Goal: Task Accomplishment & Management: Use online tool/utility

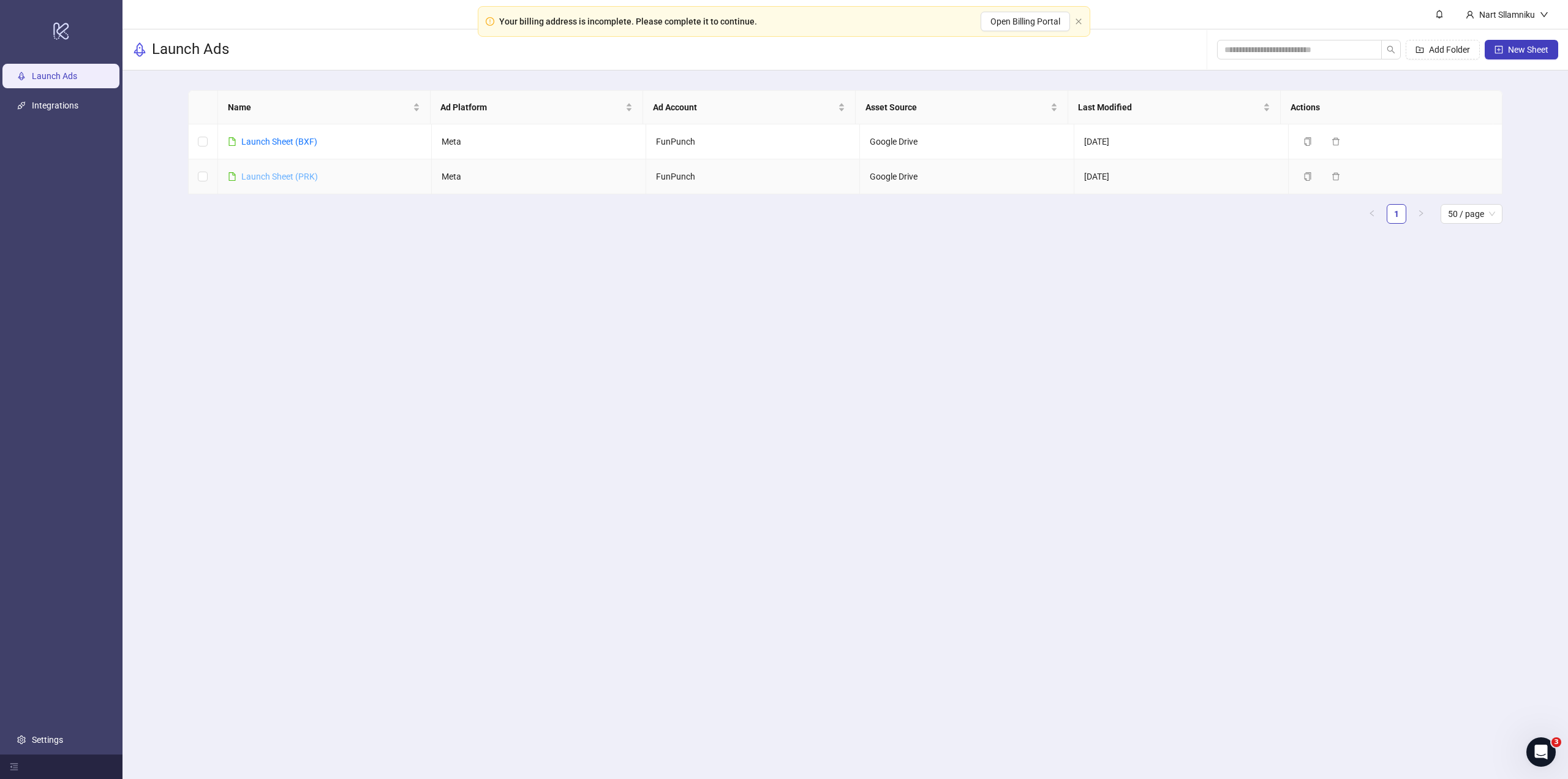
click at [298, 173] on link "Launch Sheet (PRK)" at bounding box center [280, 176] width 77 height 10
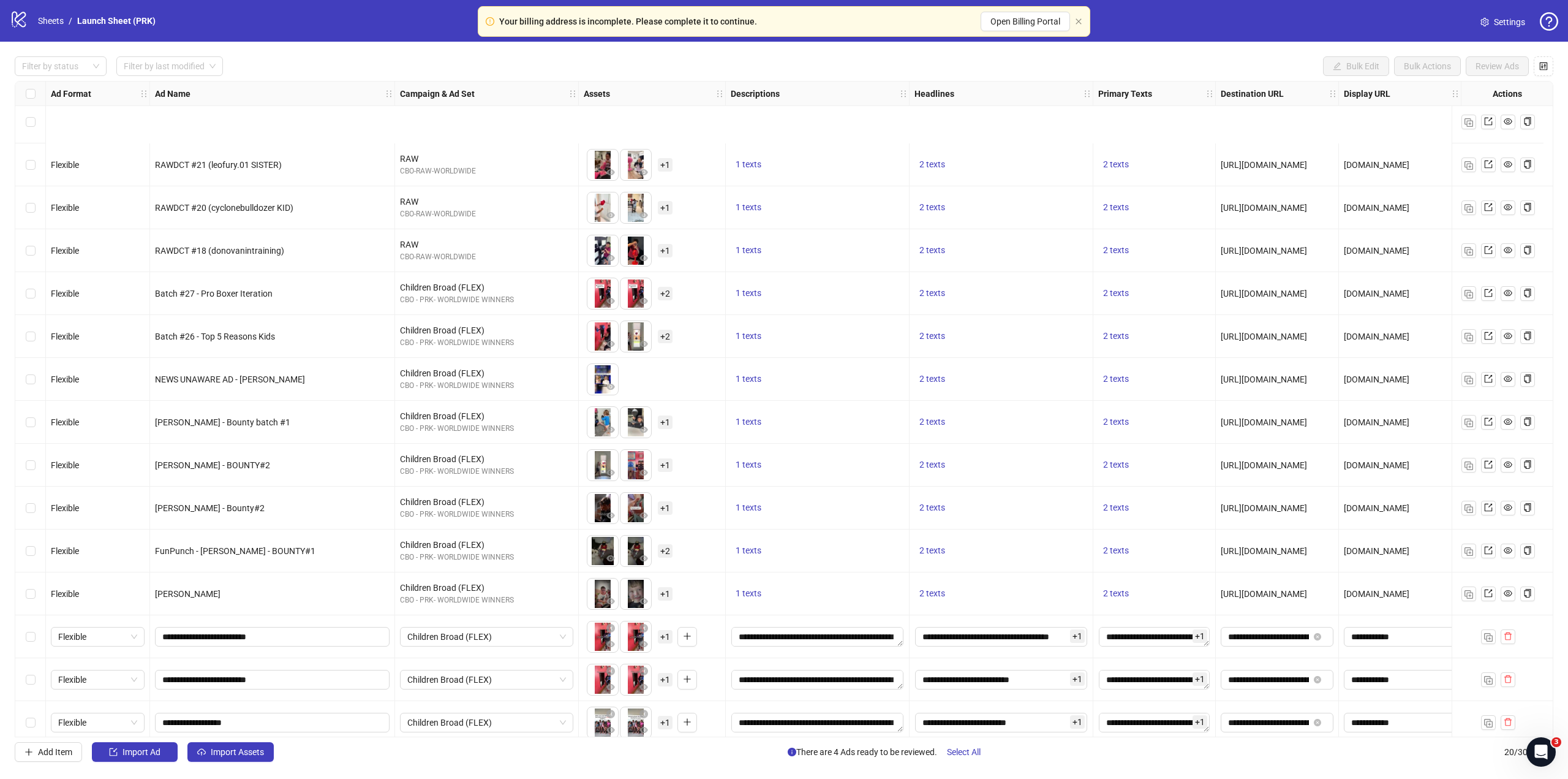
scroll to position [233, 0]
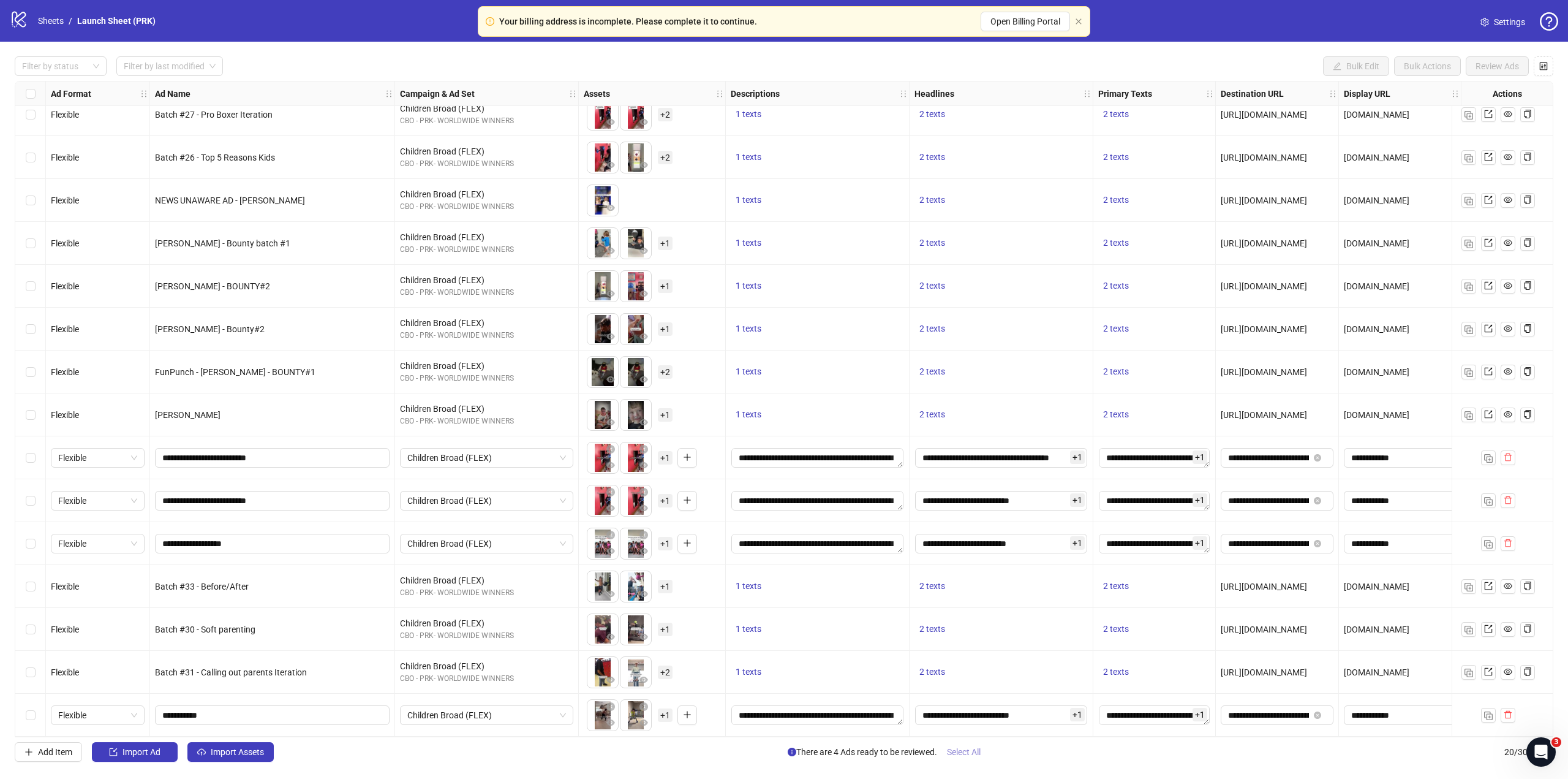
click at [980, 748] on span "Select All" at bounding box center [963, 752] width 33 height 10
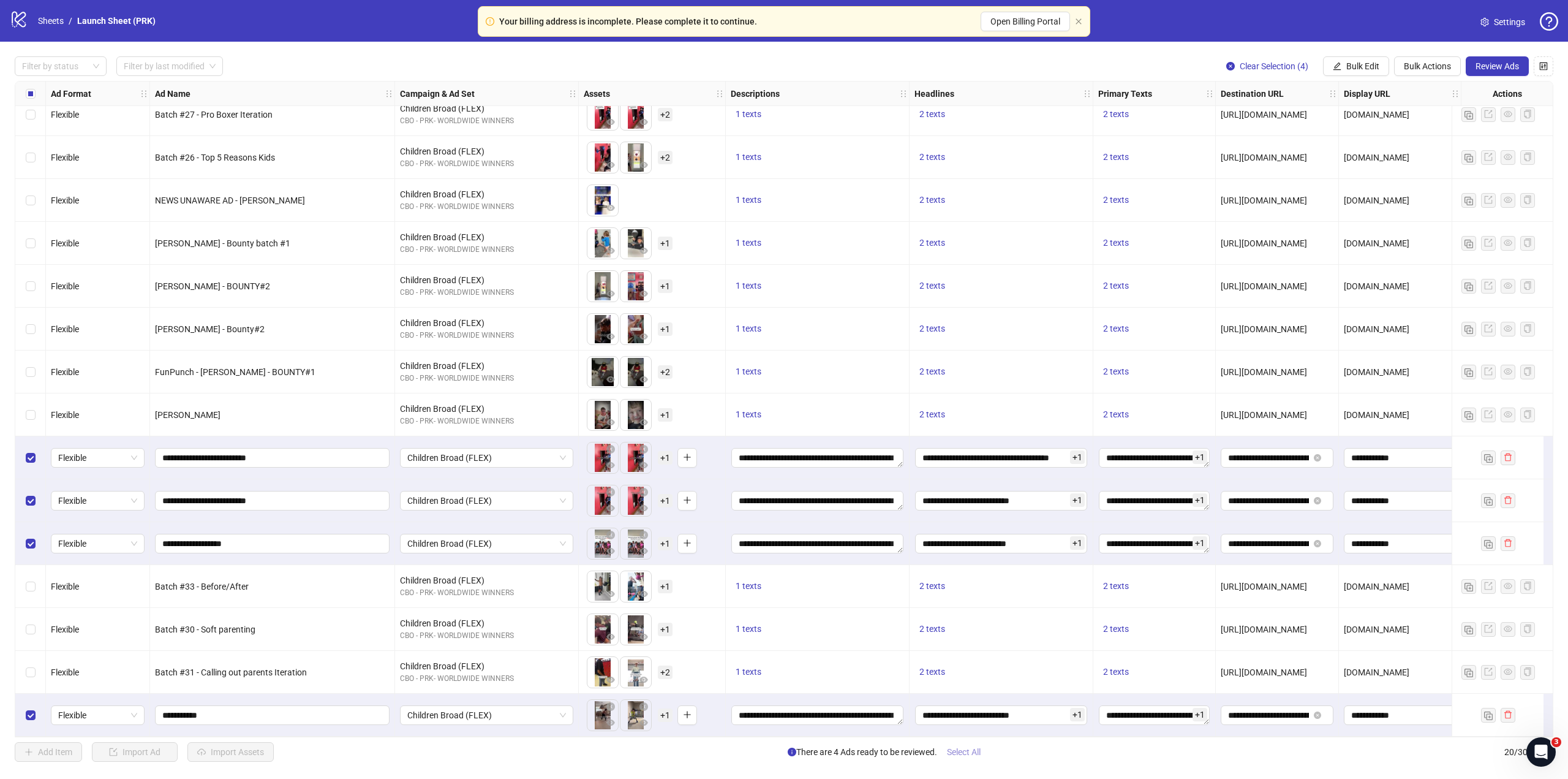
click at [980, 748] on span "Select All" at bounding box center [963, 752] width 33 height 10
click at [610, 718] on icon "eye" at bounding box center [610, 722] width 8 height 8
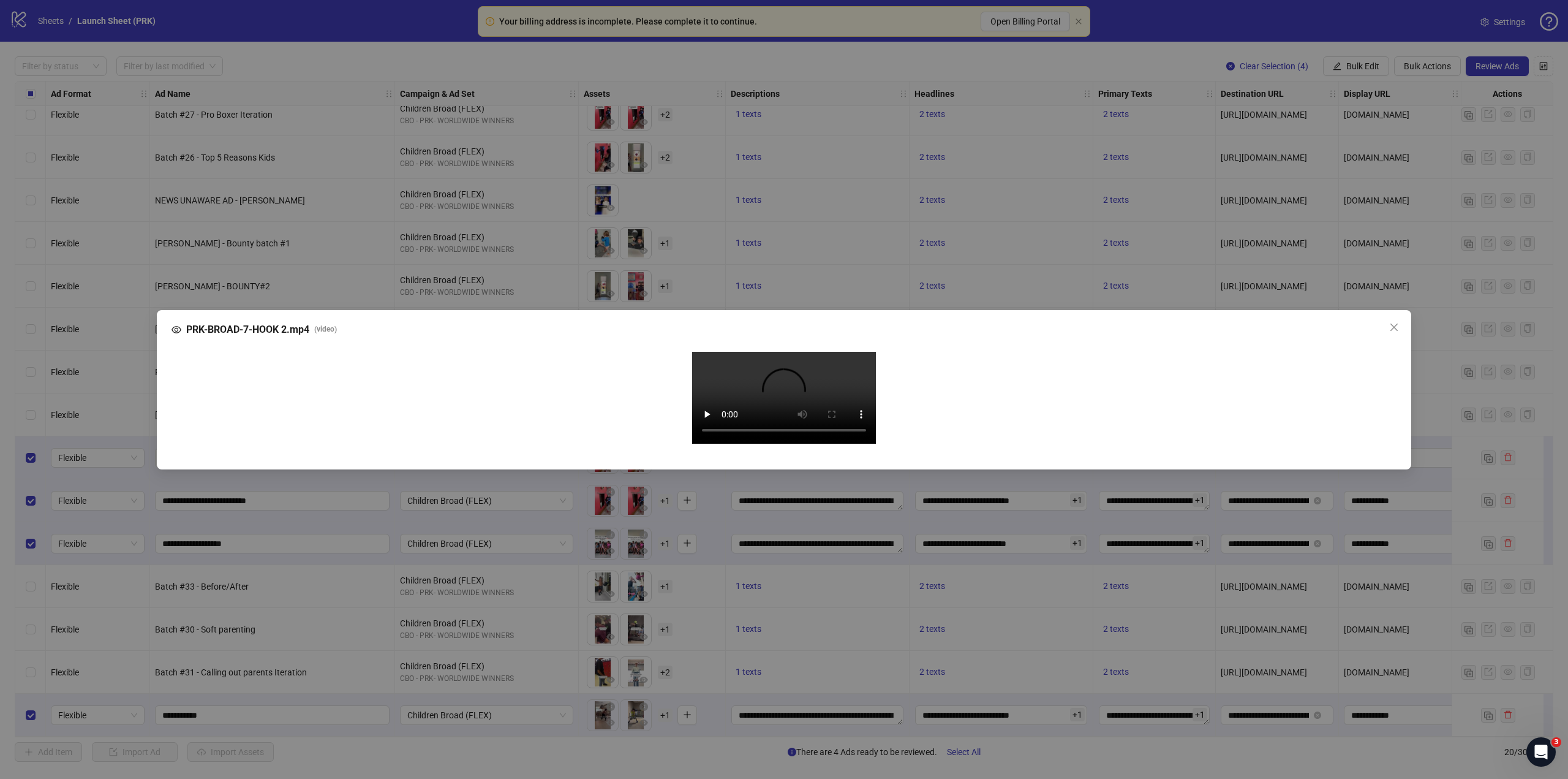
click at [763, 444] on video "Your browser does not support the video tag." at bounding box center [784, 397] width 184 height 92
click at [741, 707] on div "PRK-BROAD-7-HOOK 2.mp4 ( video ) Your browser does not support the video tag." at bounding box center [784, 389] width 1568 height 779
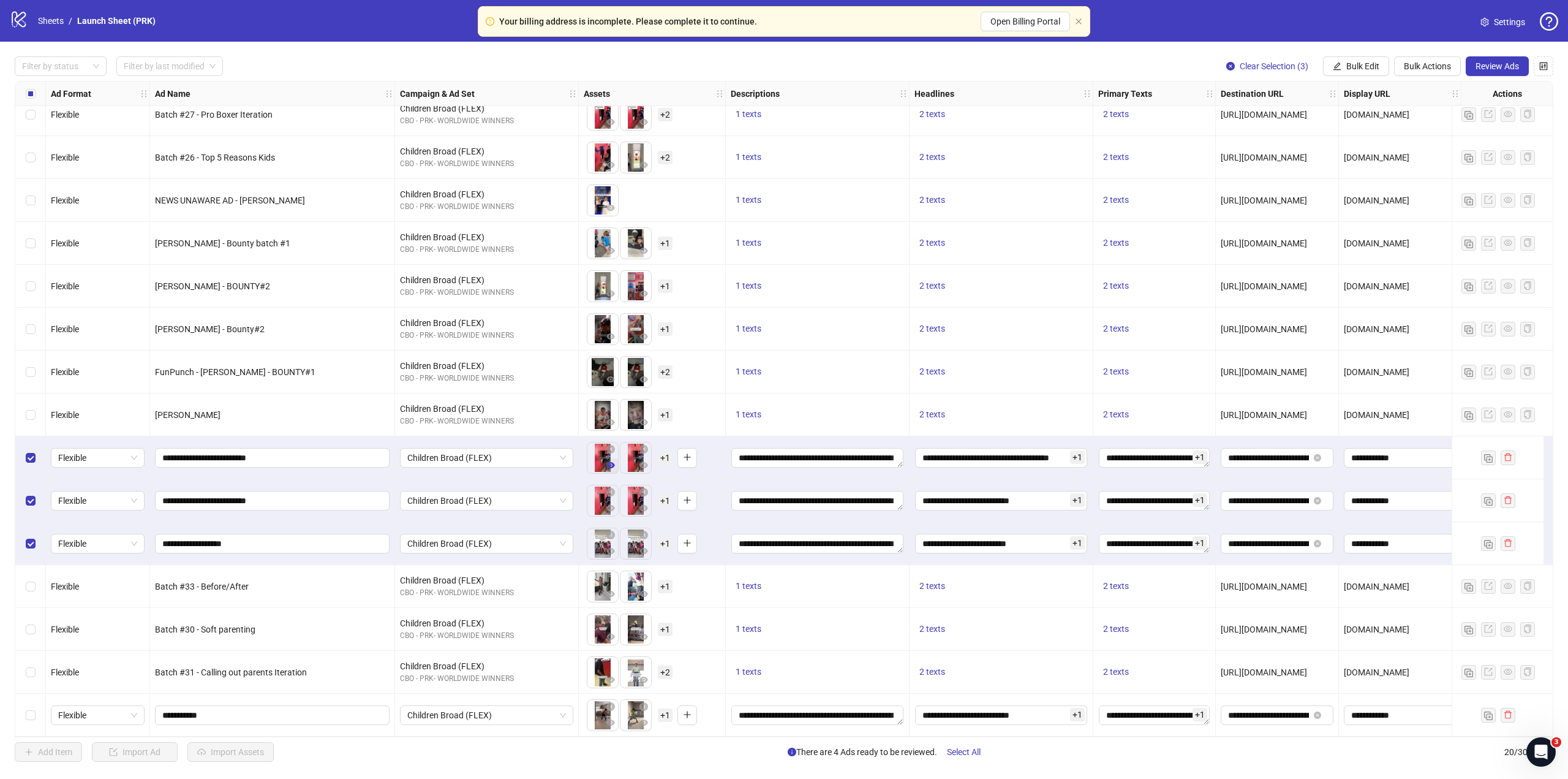
click at [612, 464] on icon "eye" at bounding box center [610, 464] width 8 height 8
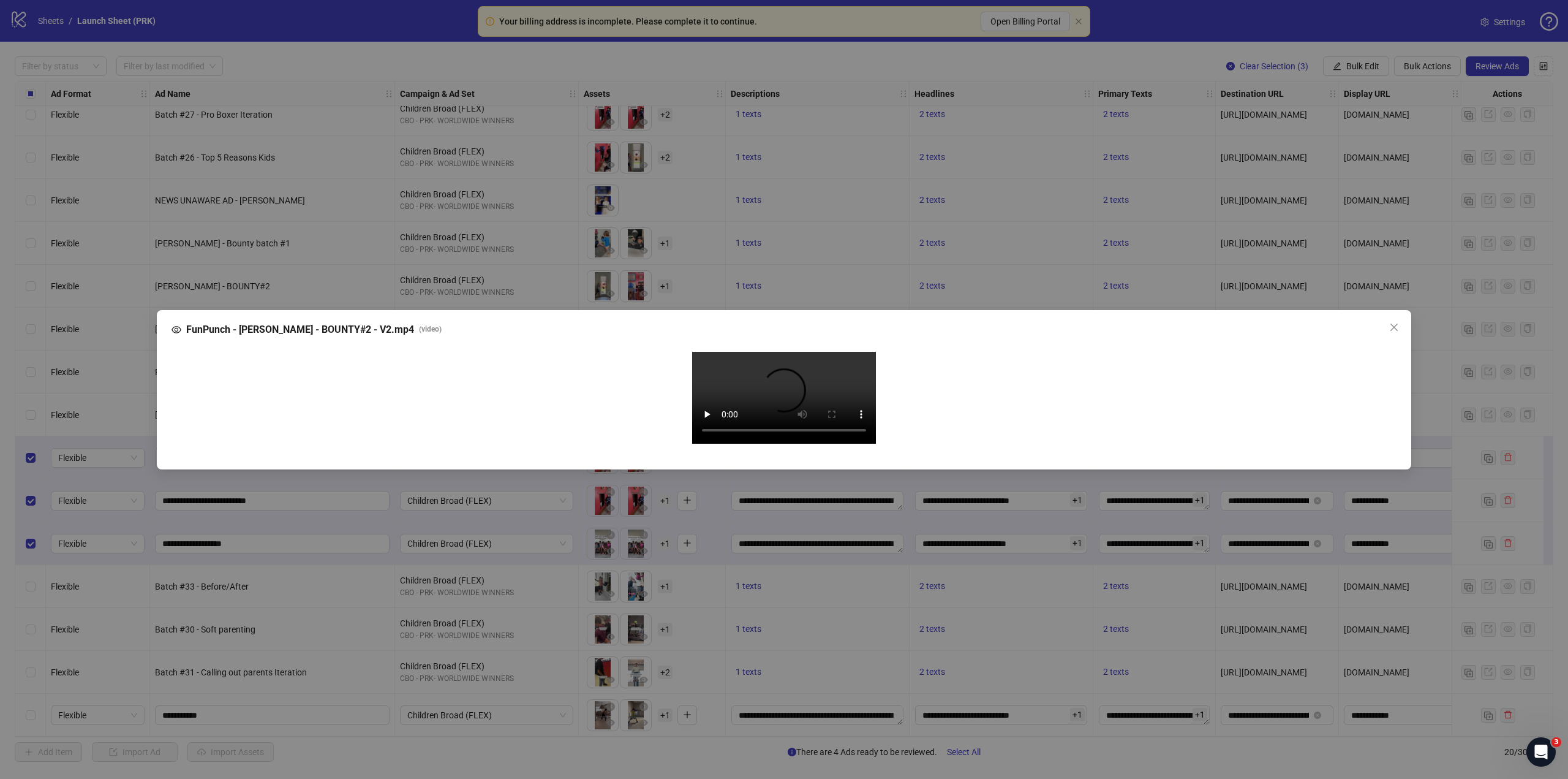
click at [796, 391] on video "Your browser does not support the video tag." at bounding box center [784, 397] width 184 height 92
drag, startPoint x: 812, startPoint y: 391, endPoint x: 908, endPoint y: 390, distance: 96.0
click at [814, 391] on video "Your browser does not support the video tag." at bounding box center [784, 397] width 184 height 92
click at [1390, 356] on div "Your browser does not support the video tag." at bounding box center [784, 400] width 1225 height 116
click at [1383, 322] on div "FunPunch - Jimi Martikainen - BOUNTY#2 - V2.mp4 ( video )" at bounding box center [784, 329] width 1225 height 14
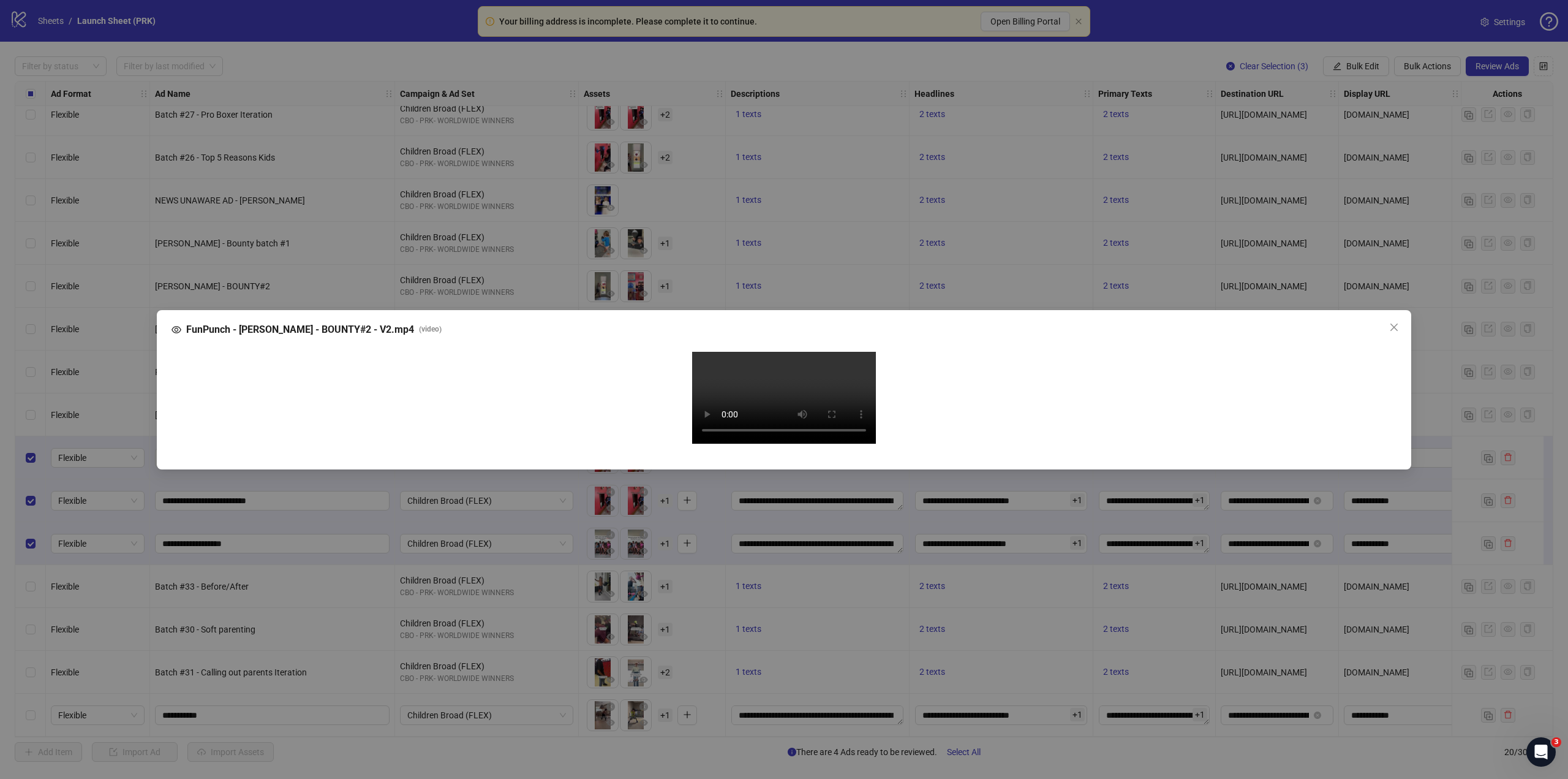
click at [1391, 322] on span "Close" at bounding box center [1394, 327] width 20 height 10
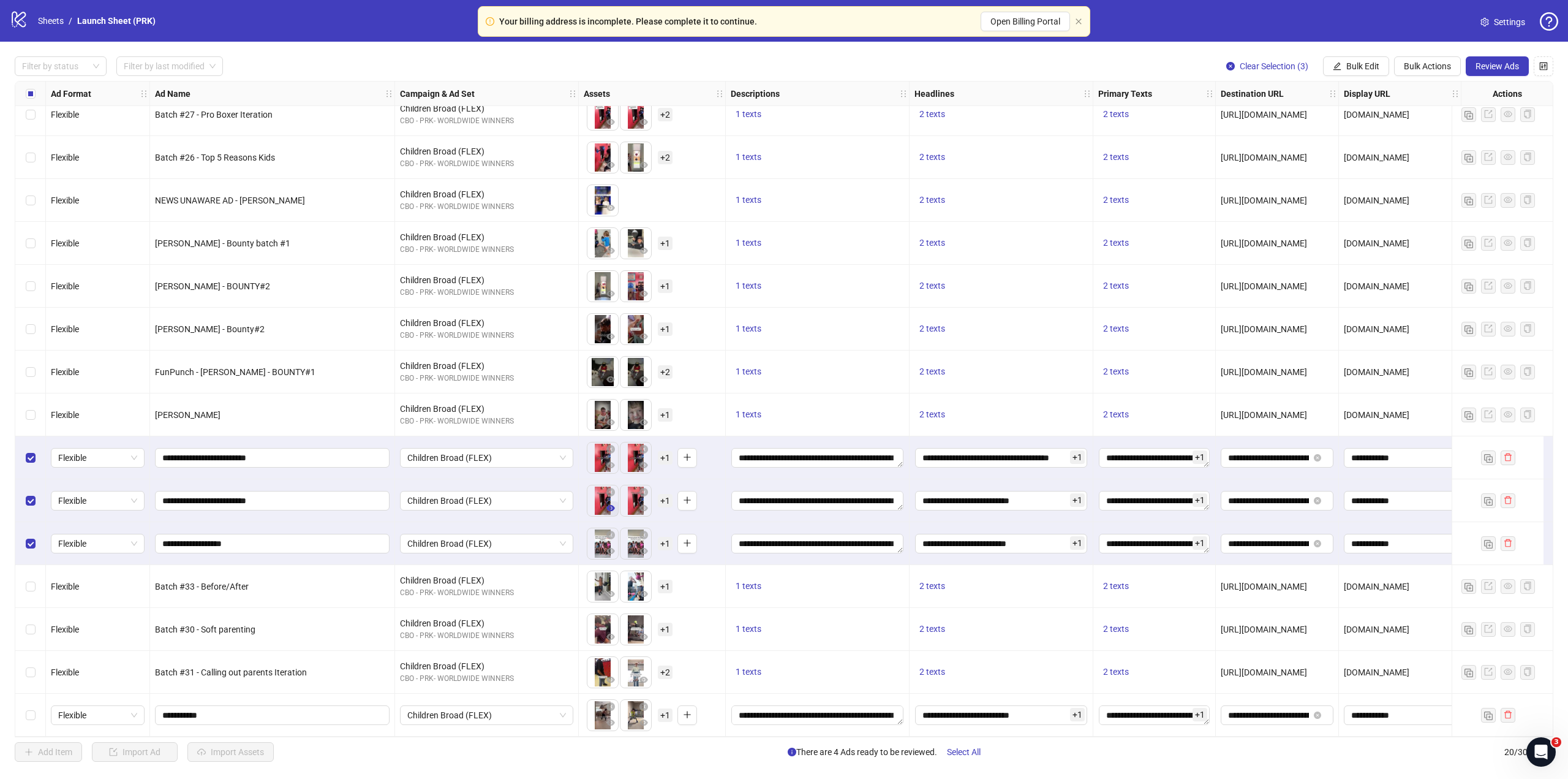
click at [609, 505] on icon "eye" at bounding box center [610, 508] width 8 height 6
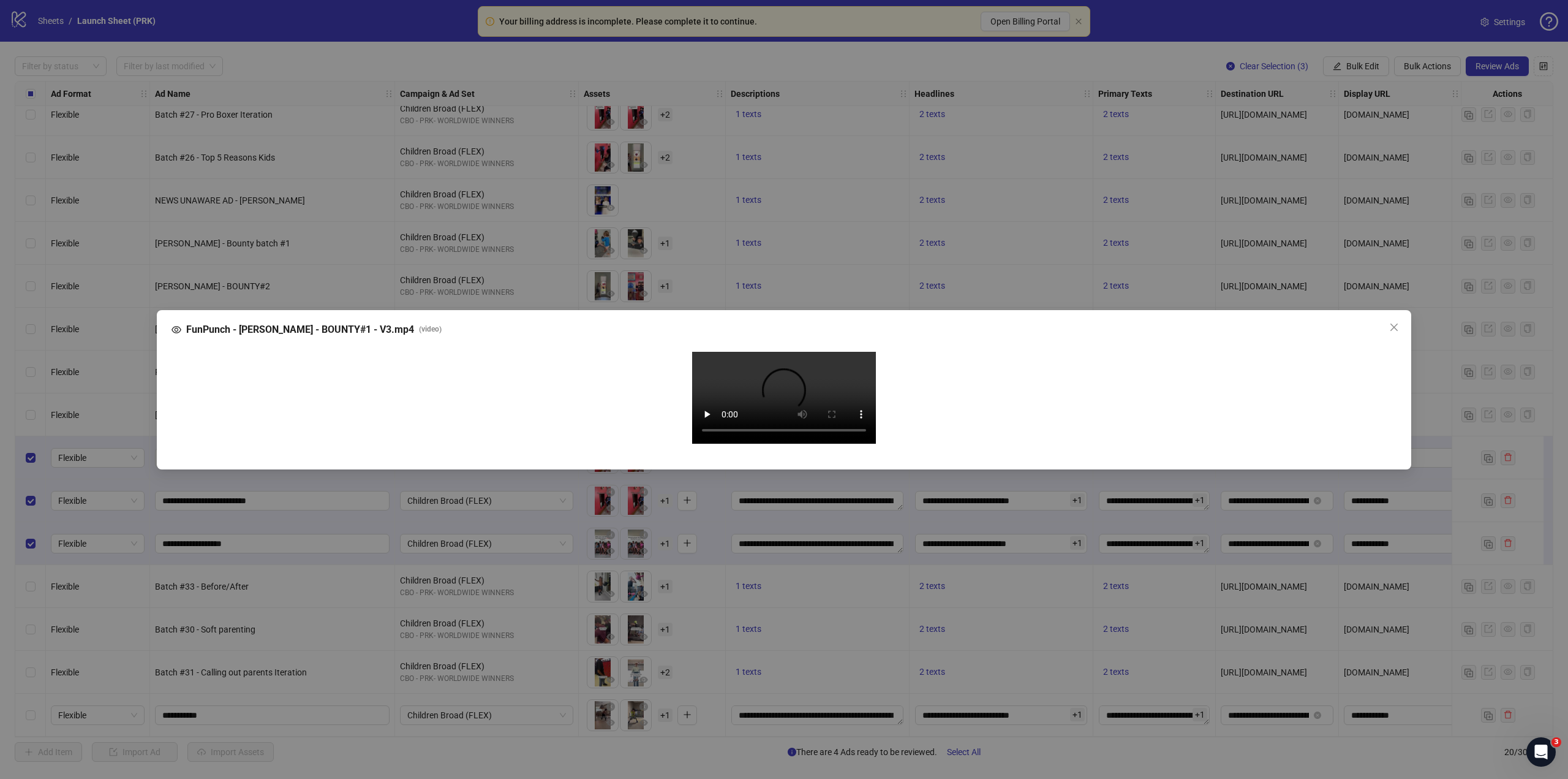
click at [1424, 371] on div "FunPunch - Jimi Martikainen - BOUNTY#1 - V3.mp4 ( video ) Your browser does not…" at bounding box center [784, 389] width 1568 height 779
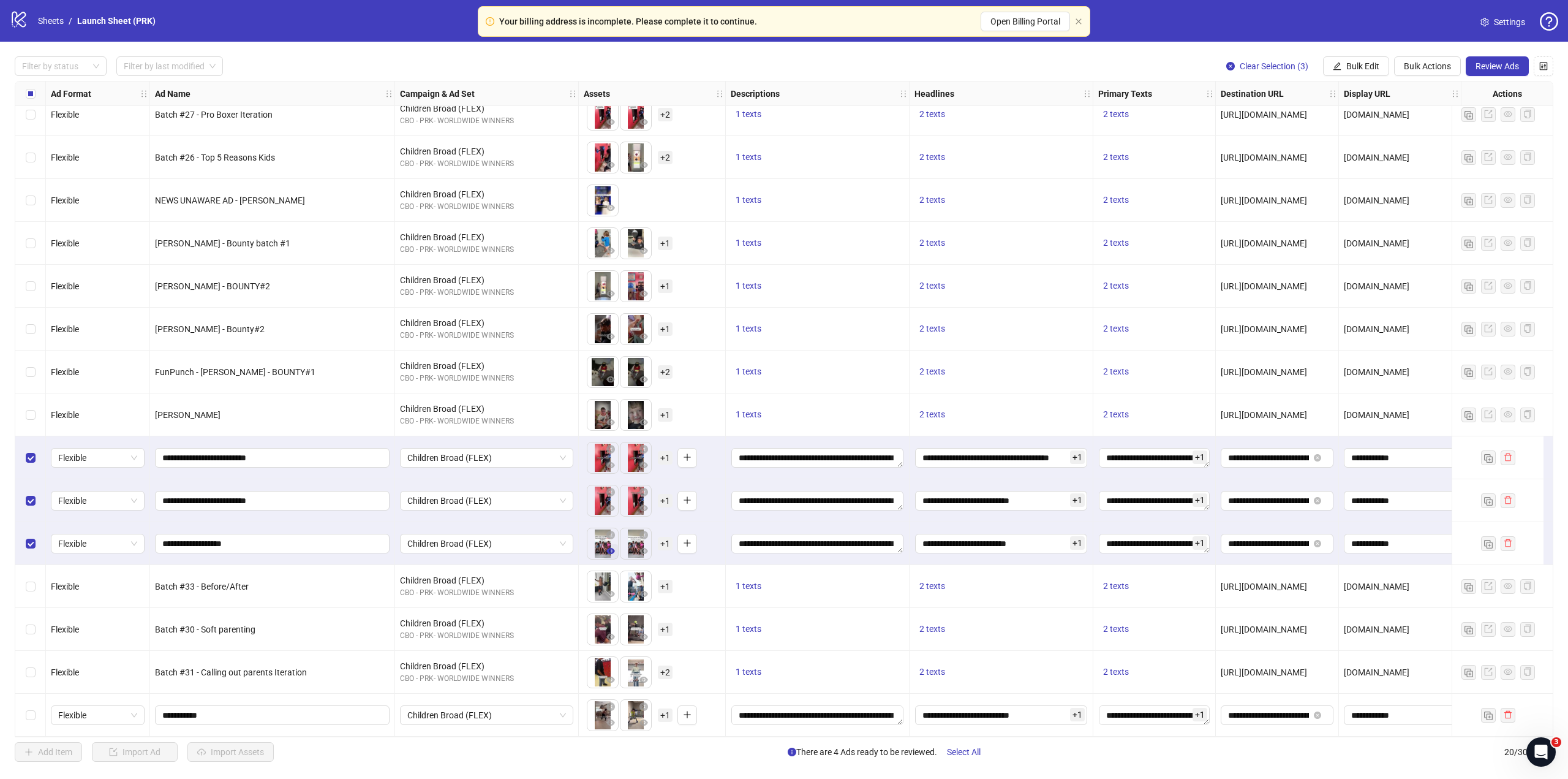
click at [606, 546] on icon "eye" at bounding box center [610, 550] width 8 height 8
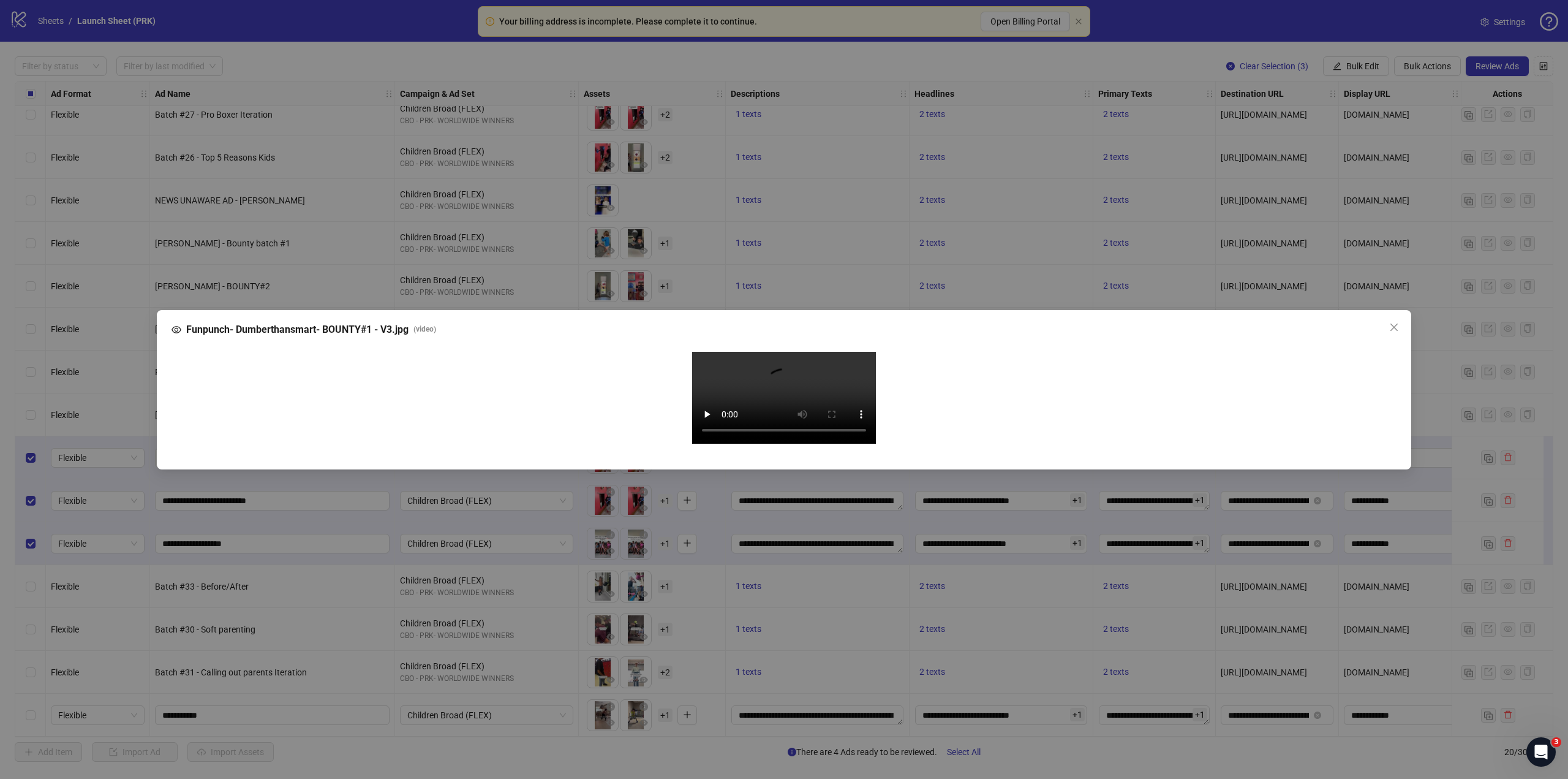
click at [811, 378] on video "Your browser does not support the video tag." at bounding box center [784, 397] width 184 height 92
click at [1529, 366] on div "Funpunch- Dumberthansmart- BOUNTY#1 - V3.jpg ( video ) Your browser does not su…" at bounding box center [784, 389] width 1568 height 779
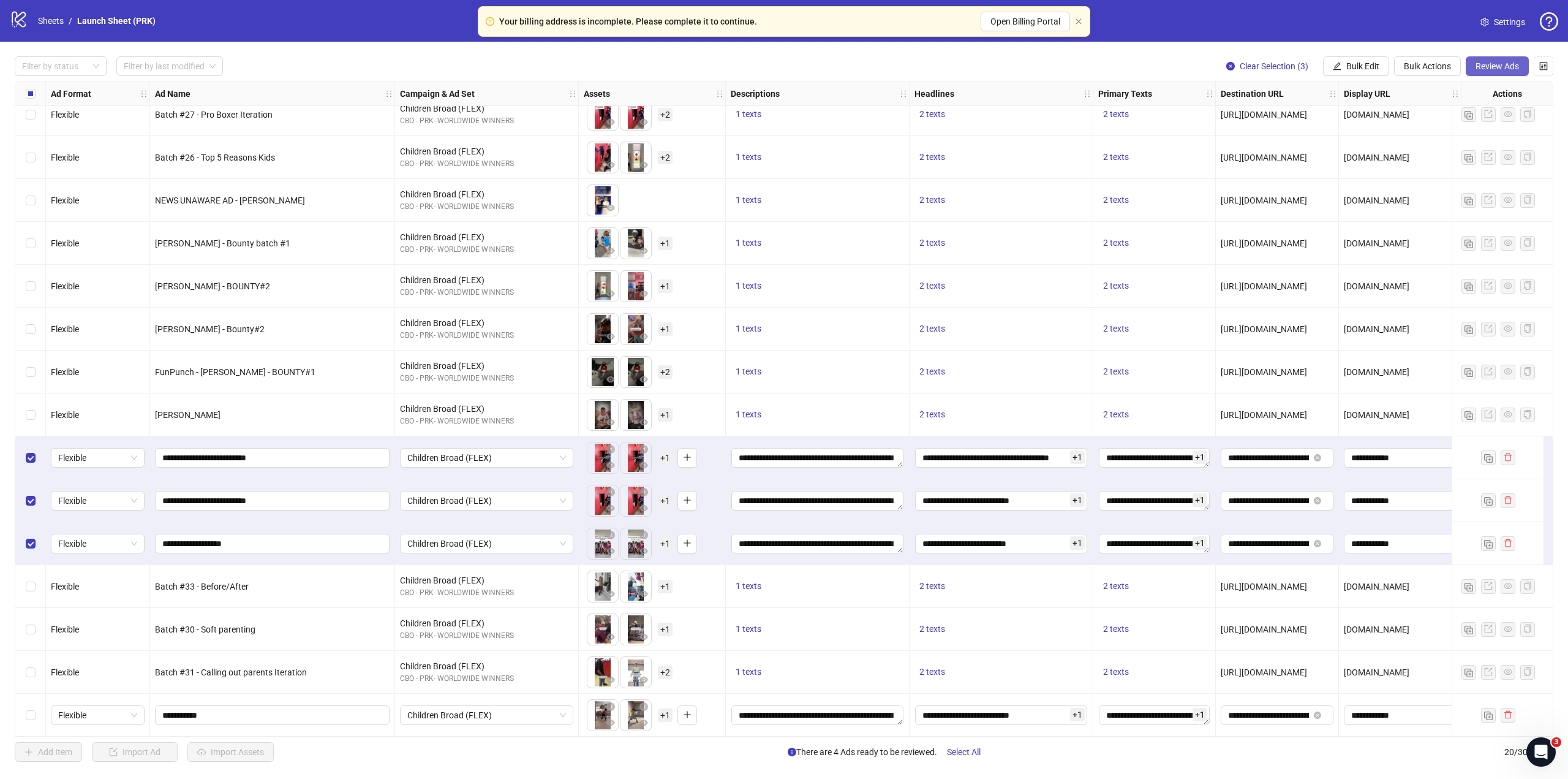
click at [1497, 71] on span "Review Ads" at bounding box center [1497, 66] width 43 height 10
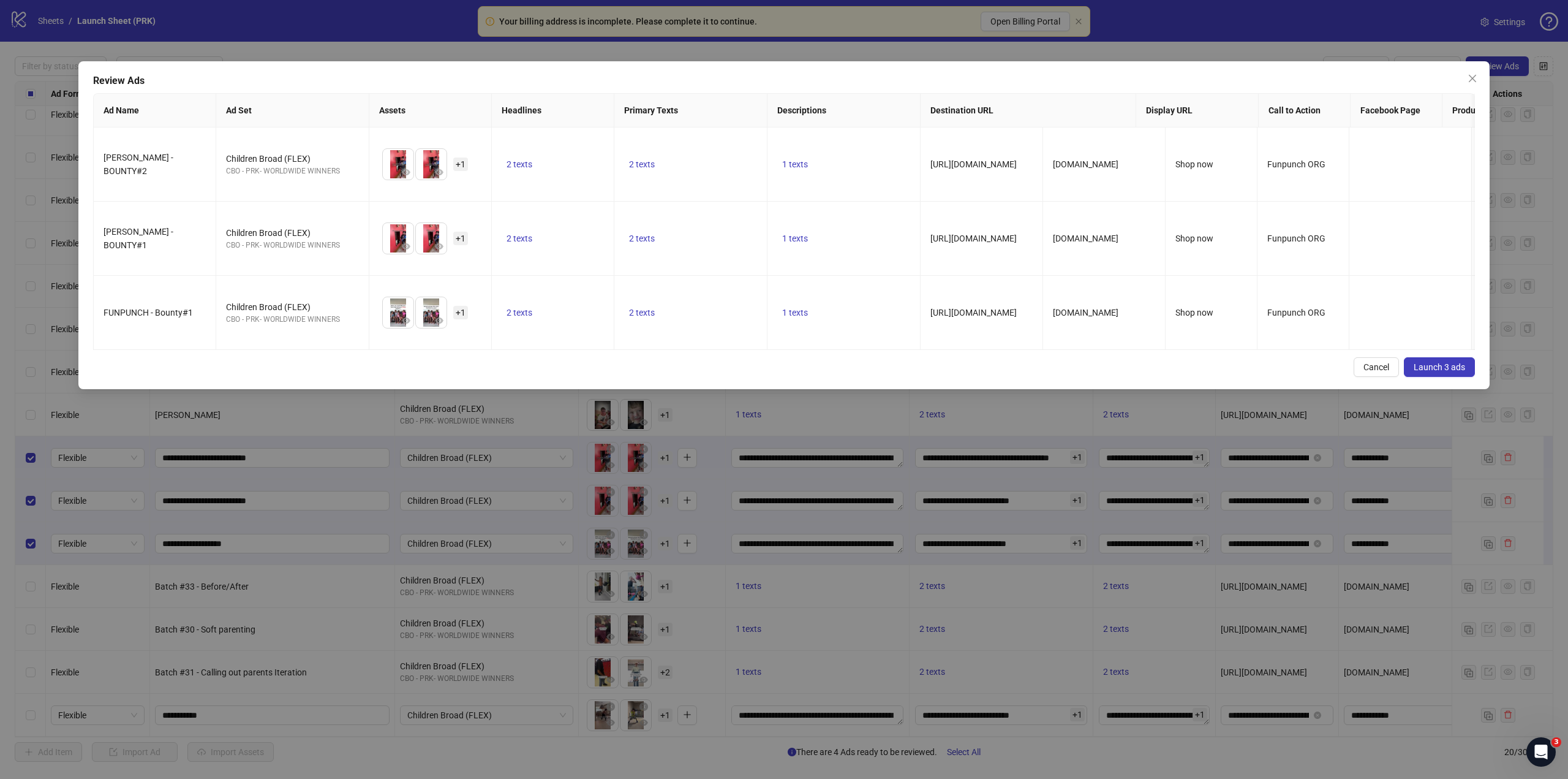
click at [1421, 372] on span "Launch 3 ads" at bounding box center [1439, 366] width 52 height 10
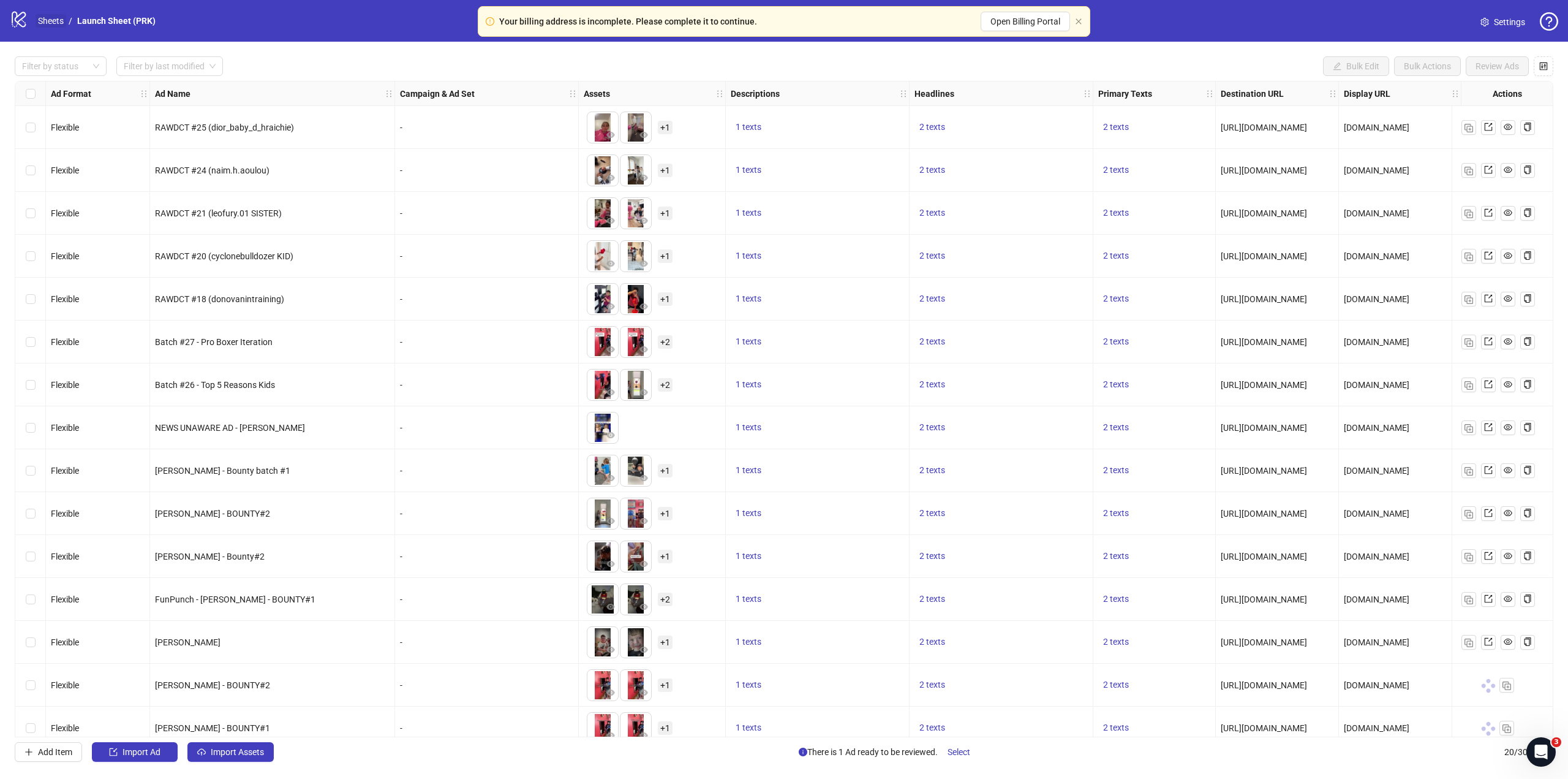
click at [61, 17] on link "Sheets" at bounding box center [51, 21] width 30 height 14
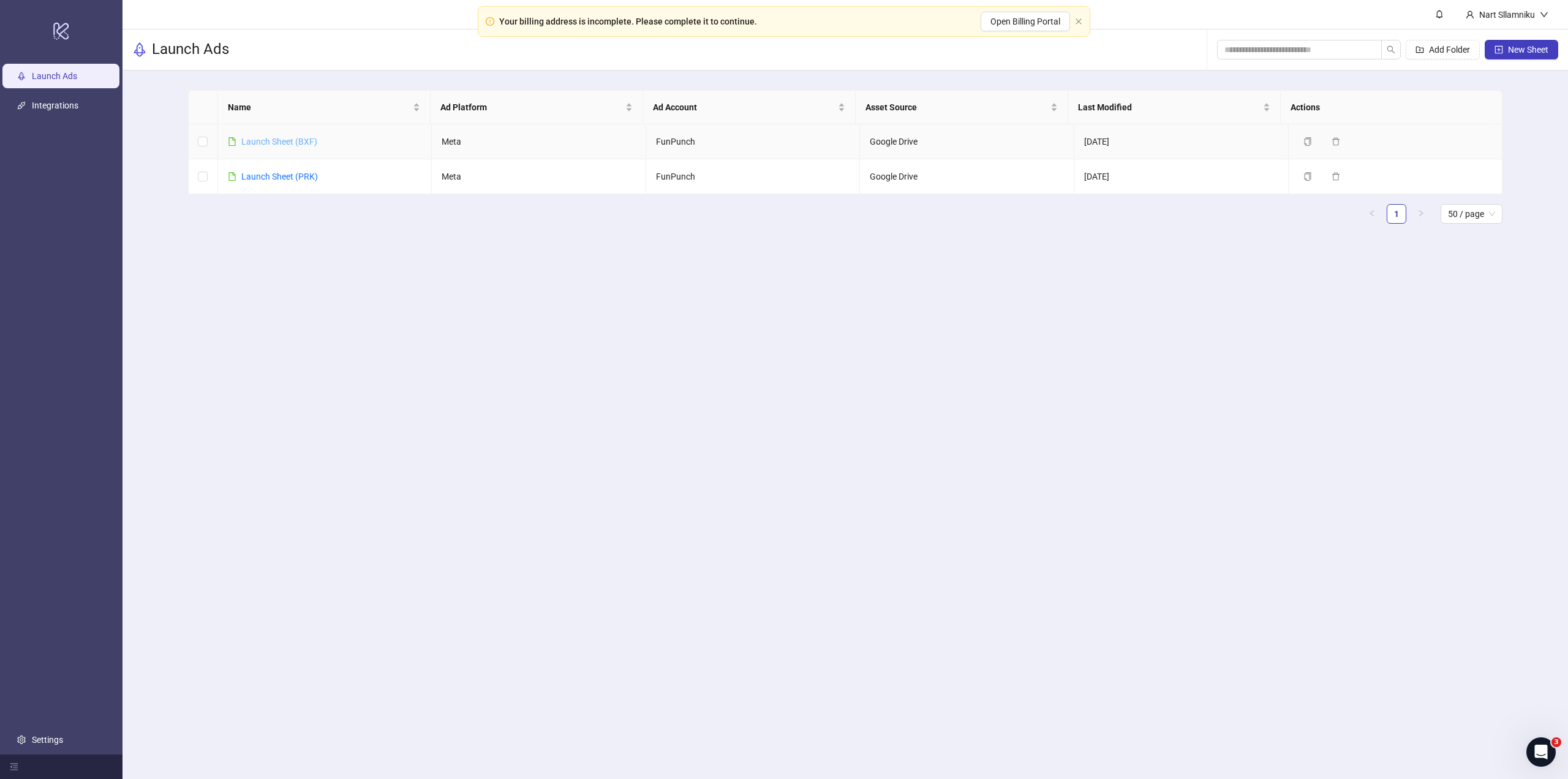
click at [295, 142] on link "Launch Sheet (BXF)" at bounding box center [280, 141] width 76 height 10
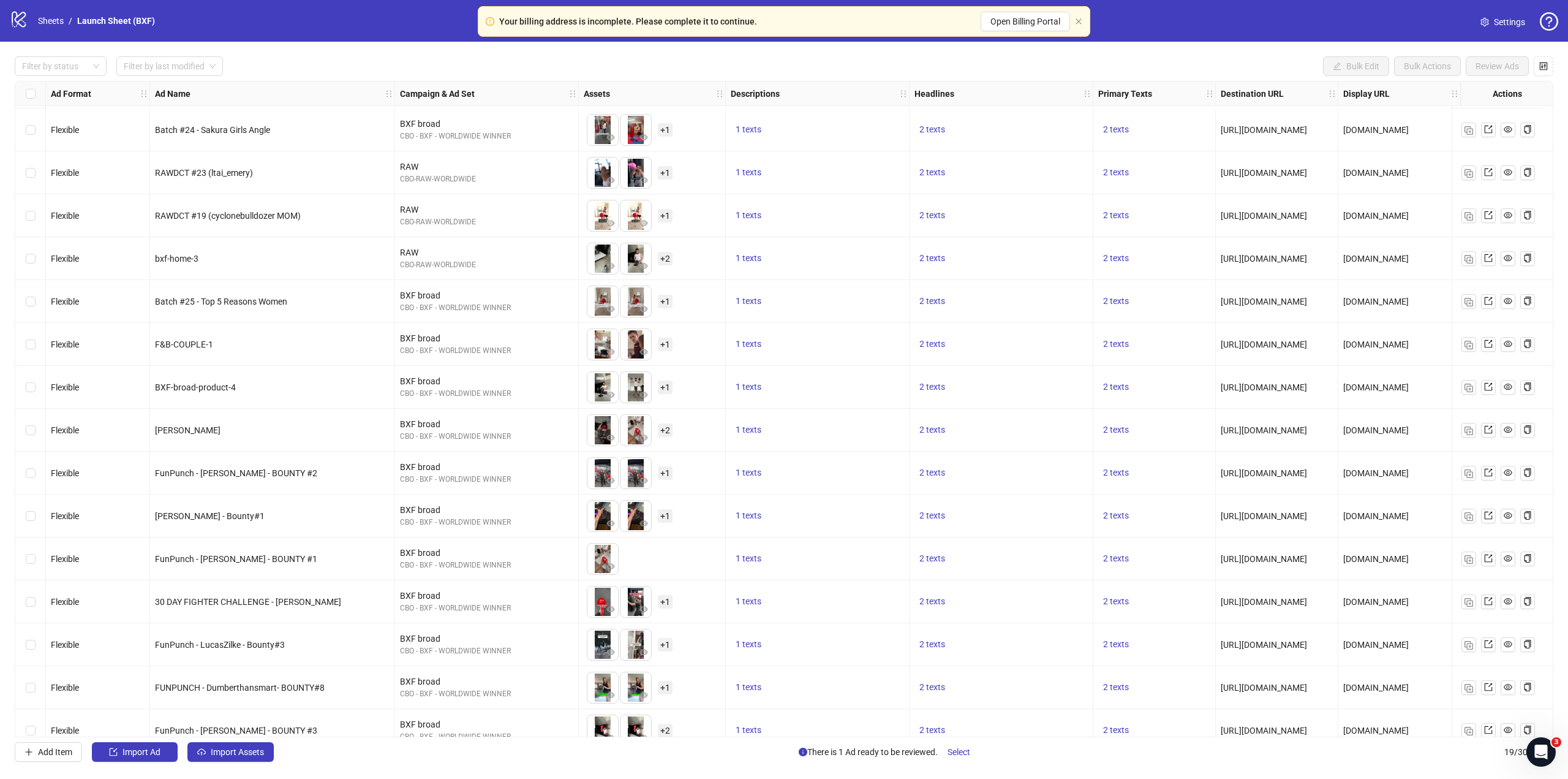
scroll to position [189, 0]
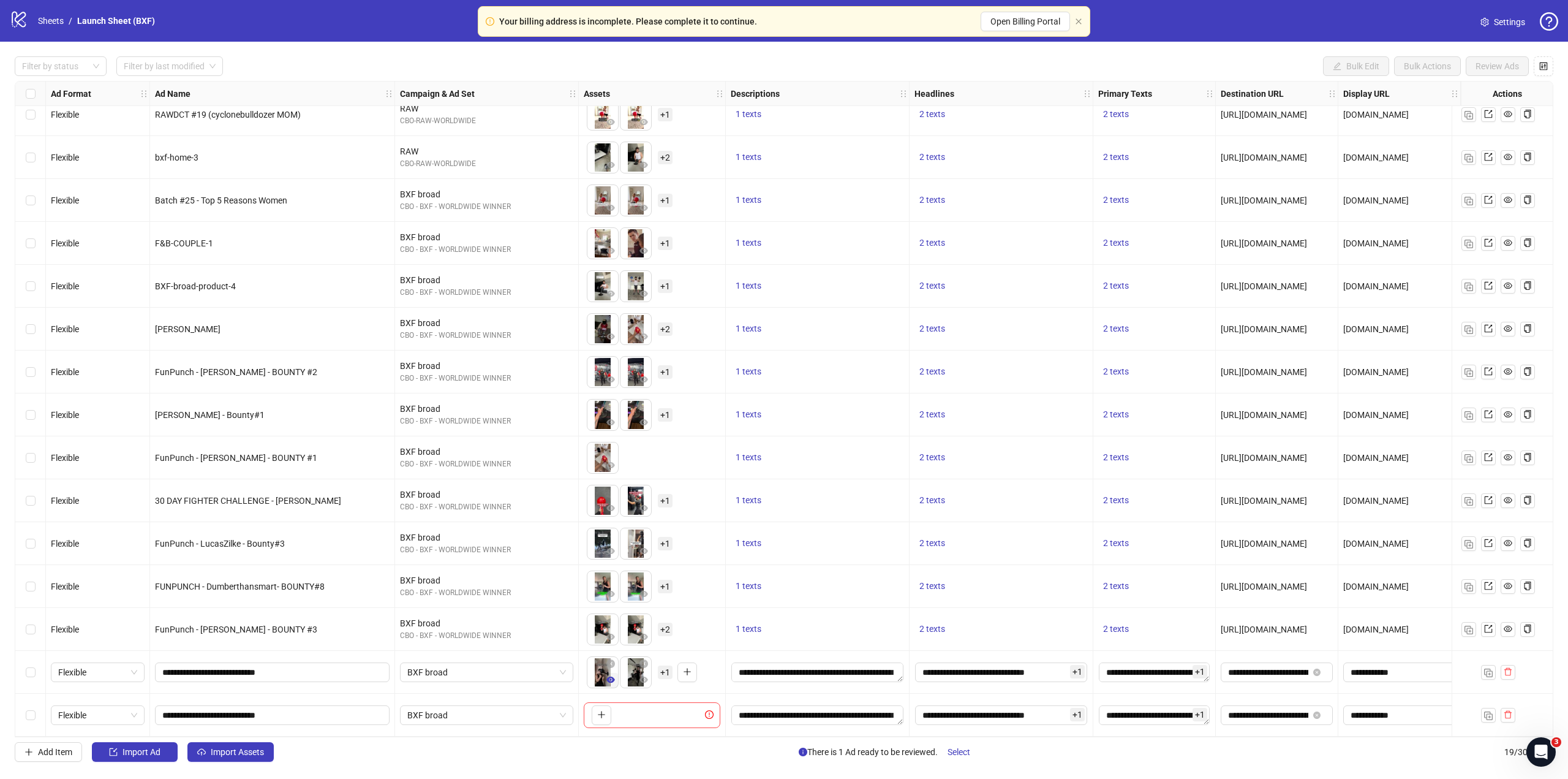
click at [609, 676] on icon "eye" at bounding box center [610, 679] width 8 height 6
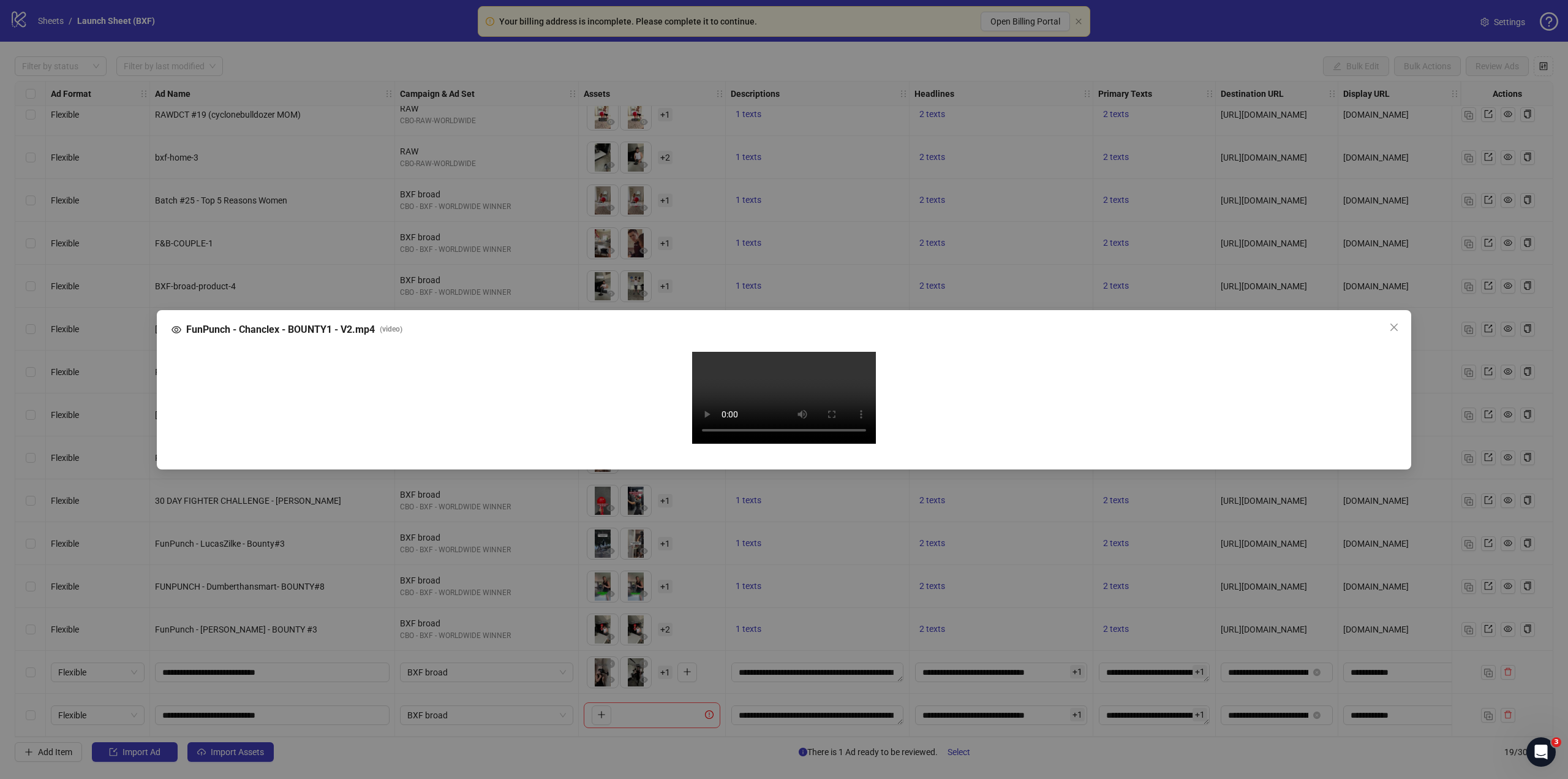
click at [719, 444] on video "Your browser does not support the video tag." at bounding box center [784, 397] width 184 height 92
click at [1494, 305] on div "FunPunch - Chanclex - BOUNTY1 - V2.mp4 ( video ) Your browser does not support …" at bounding box center [784, 389] width 1568 height 779
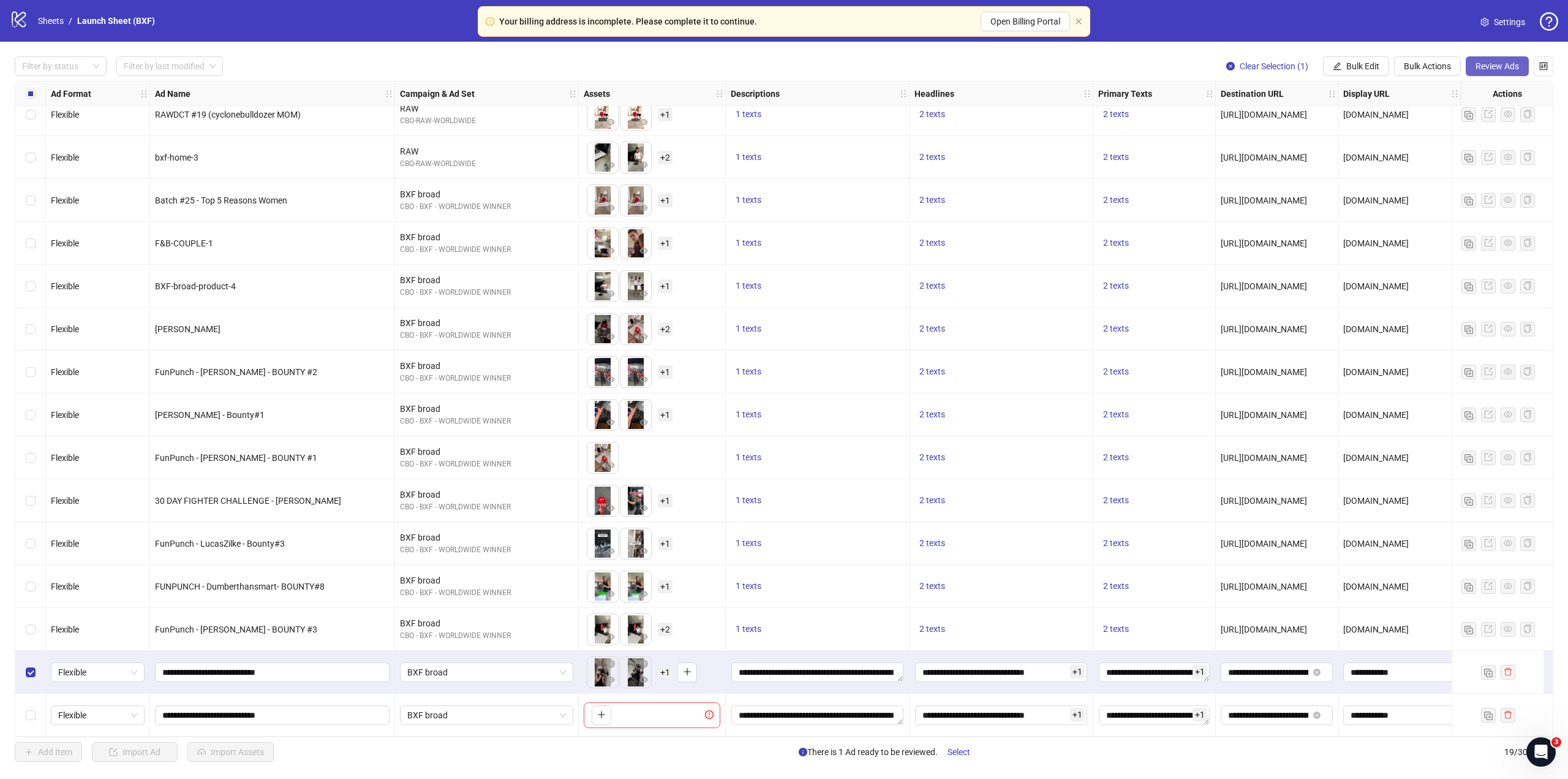
click at [1491, 74] on button "Review Ads" at bounding box center [1497, 66] width 63 height 20
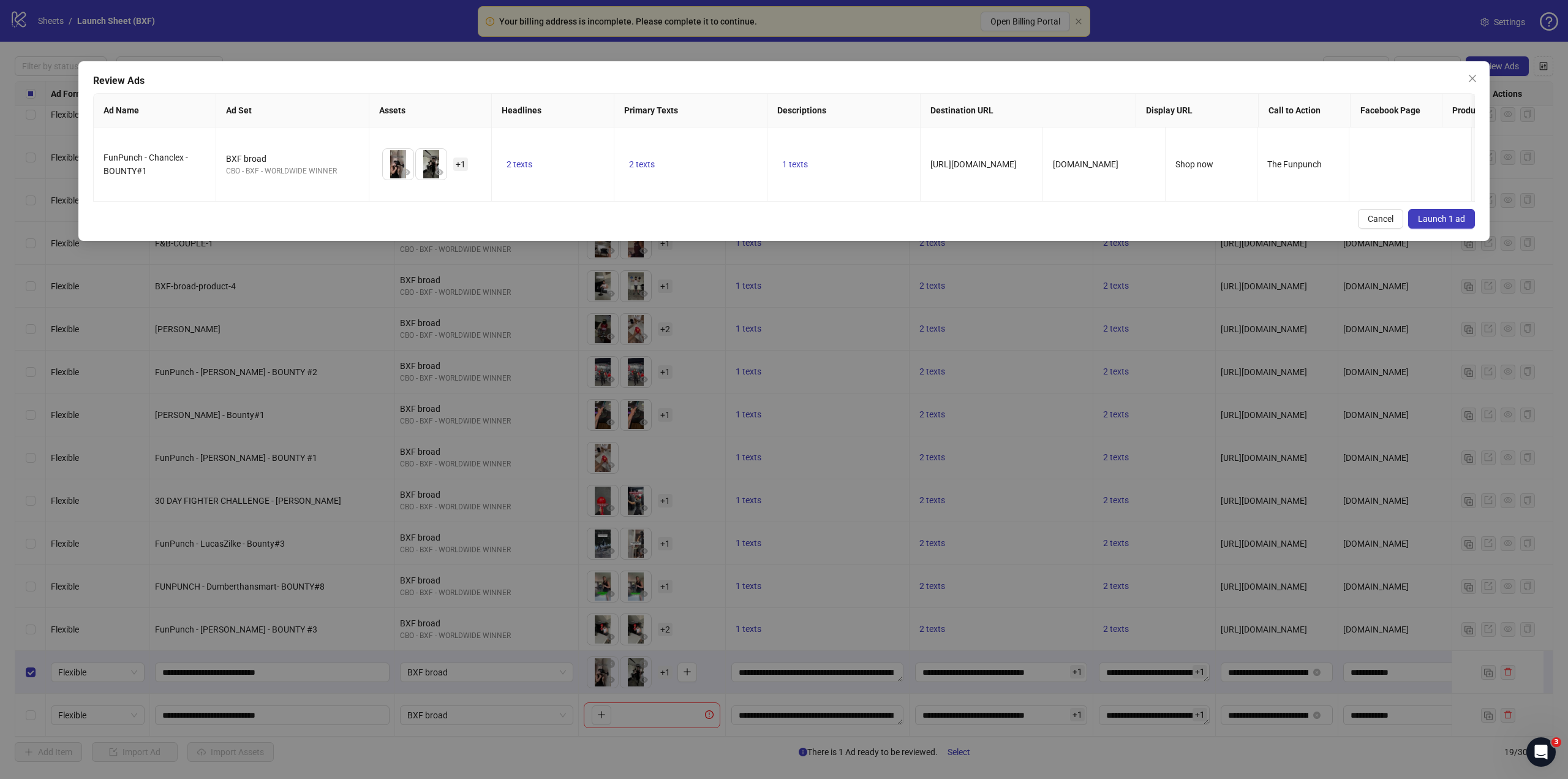
click at [1443, 223] on span "Launch 1 ad" at bounding box center [1441, 218] width 47 height 10
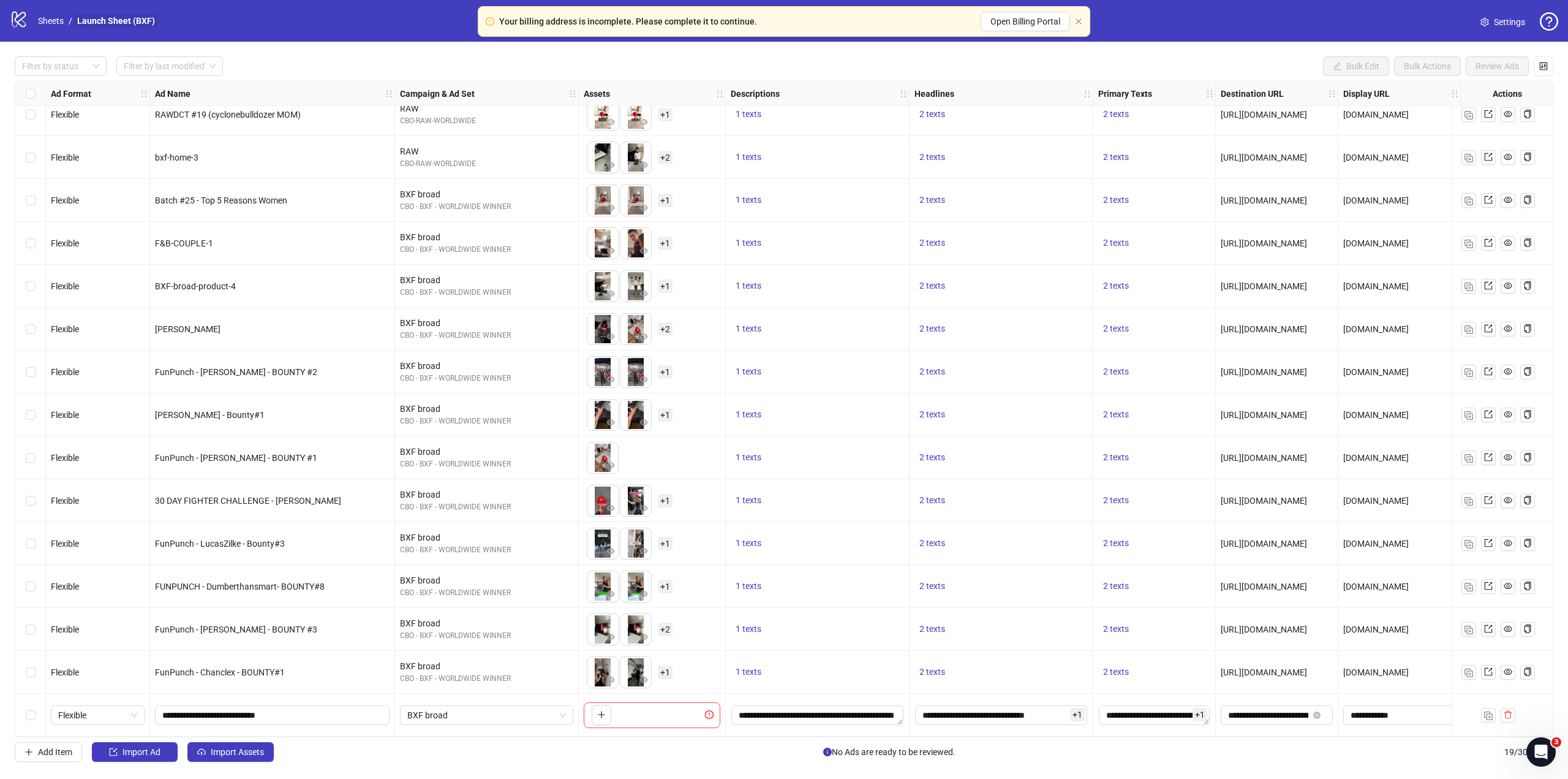
click at [105, 17] on link "Launch Sheet (BXF)" at bounding box center [115, 21] width 83 height 14
click at [63, 16] on link "Sheets" at bounding box center [51, 21] width 30 height 14
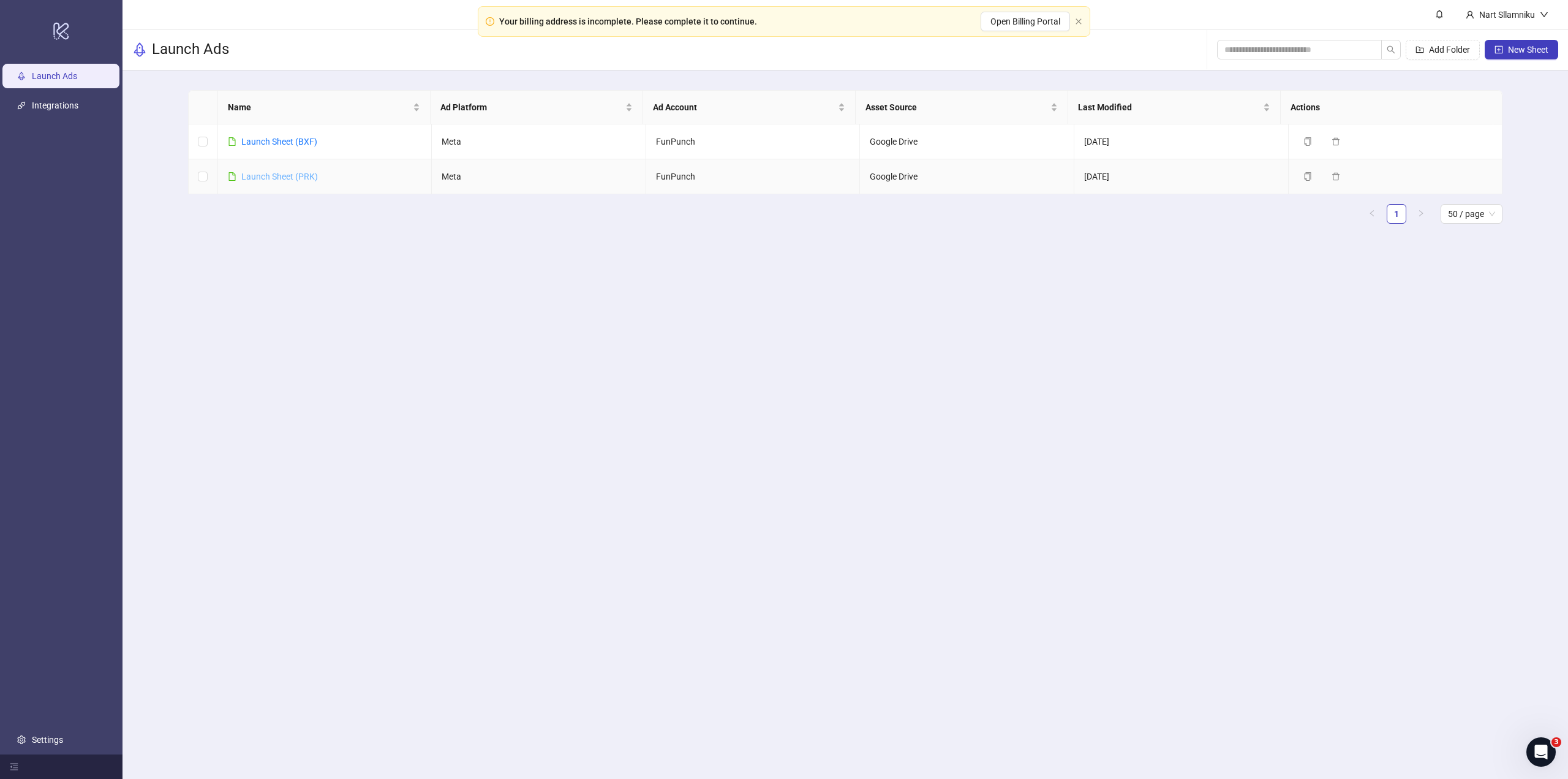
click at [286, 176] on link "Launch Sheet (PRK)" at bounding box center [280, 176] width 77 height 10
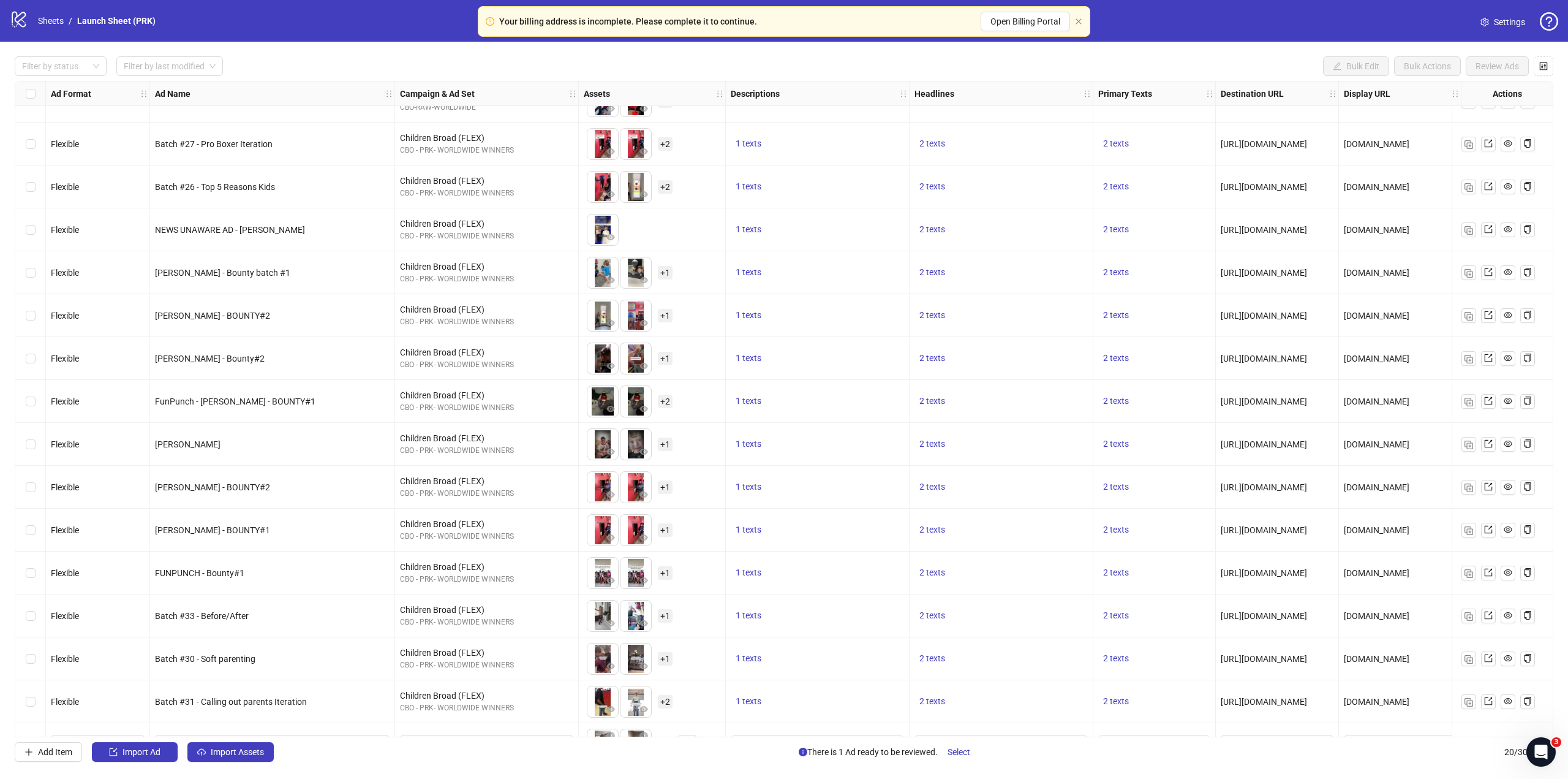
scroll to position [233, 0]
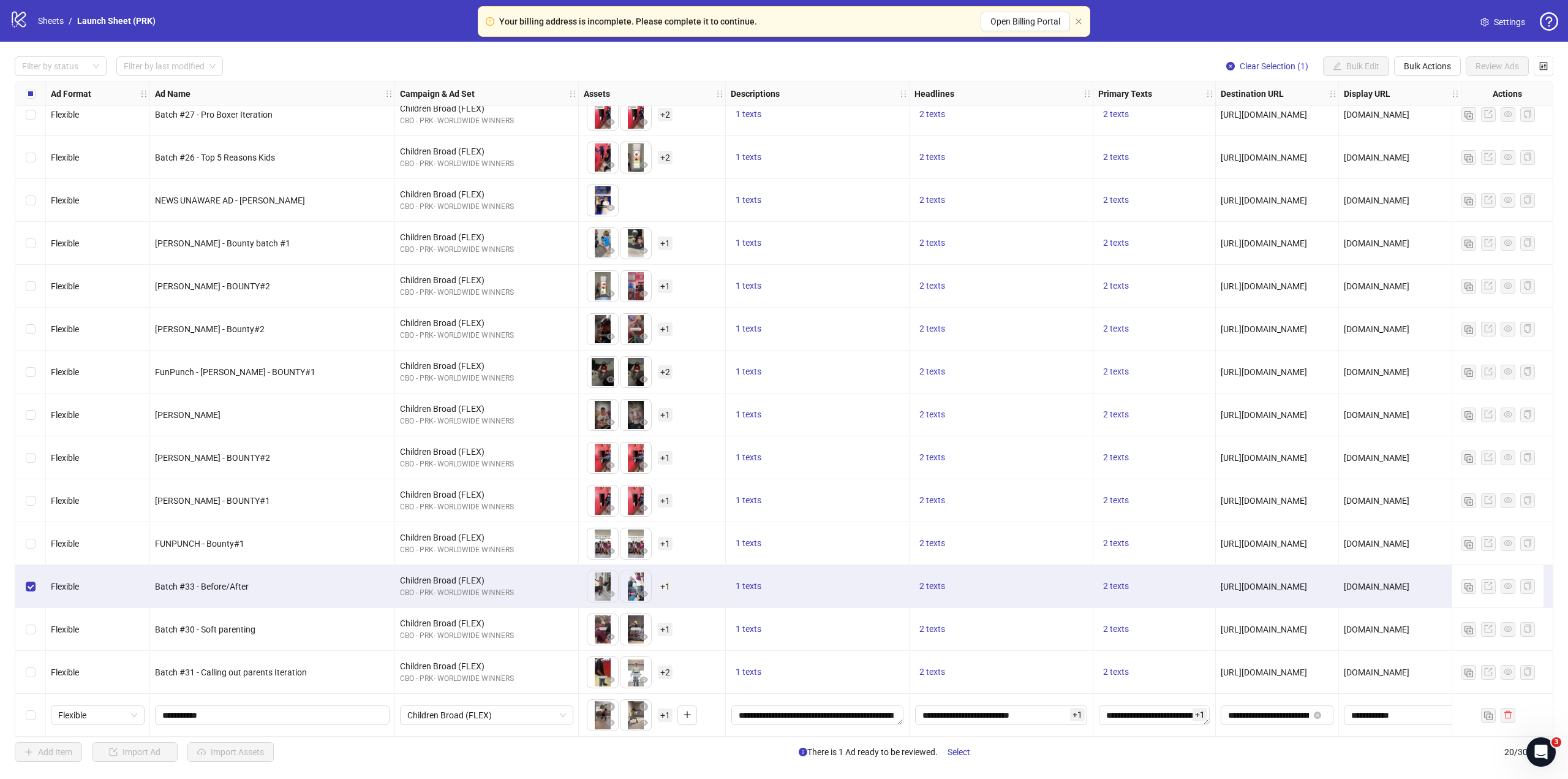
click at [31, 613] on div "Select row 18" at bounding box center [30, 629] width 30 height 43
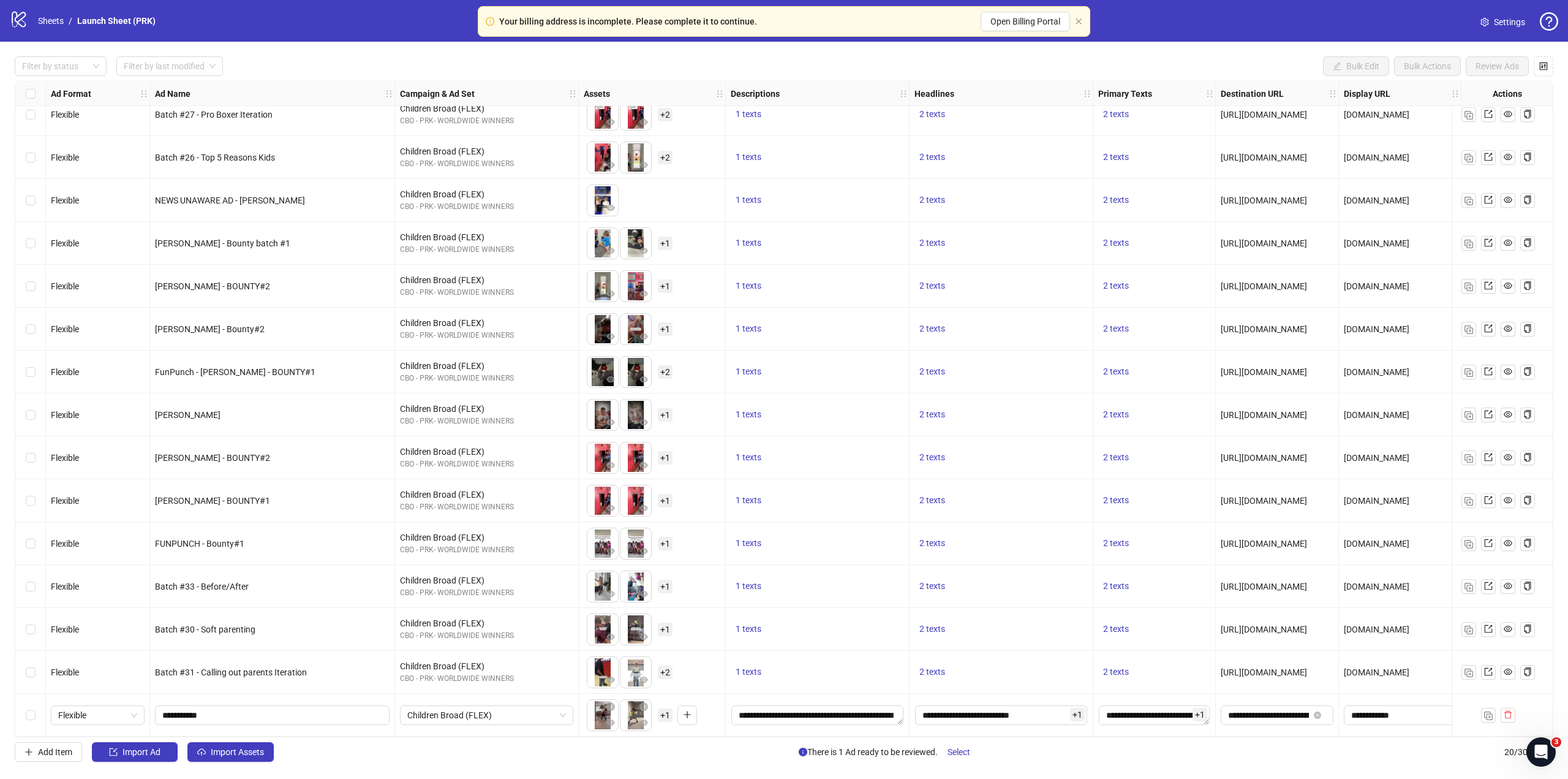
click at [1071, 17] on div "Your billing address is incomplete. Please complete it to continue. Open Billin…" at bounding box center [784, 21] width 612 height 30
click at [1073, 21] on div "Your billing address is incomplete. Please complete it to continue. Open Billin…" at bounding box center [784, 21] width 612 height 30
click at [1078, 24] on icon "close" at bounding box center [1079, 21] width 8 height 8
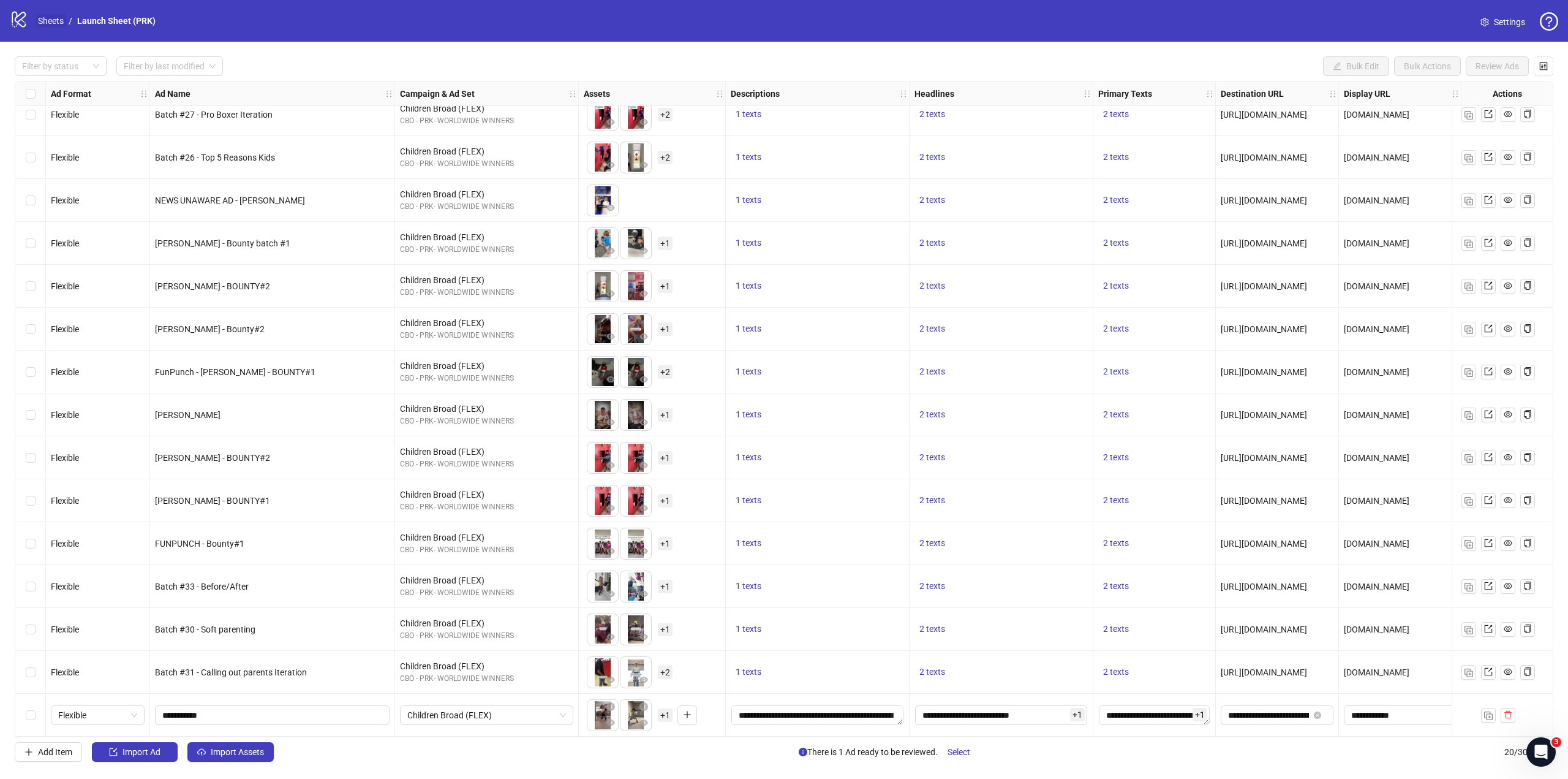
click at [49, 19] on link "Sheets" at bounding box center [51, 21] width 30 height 14
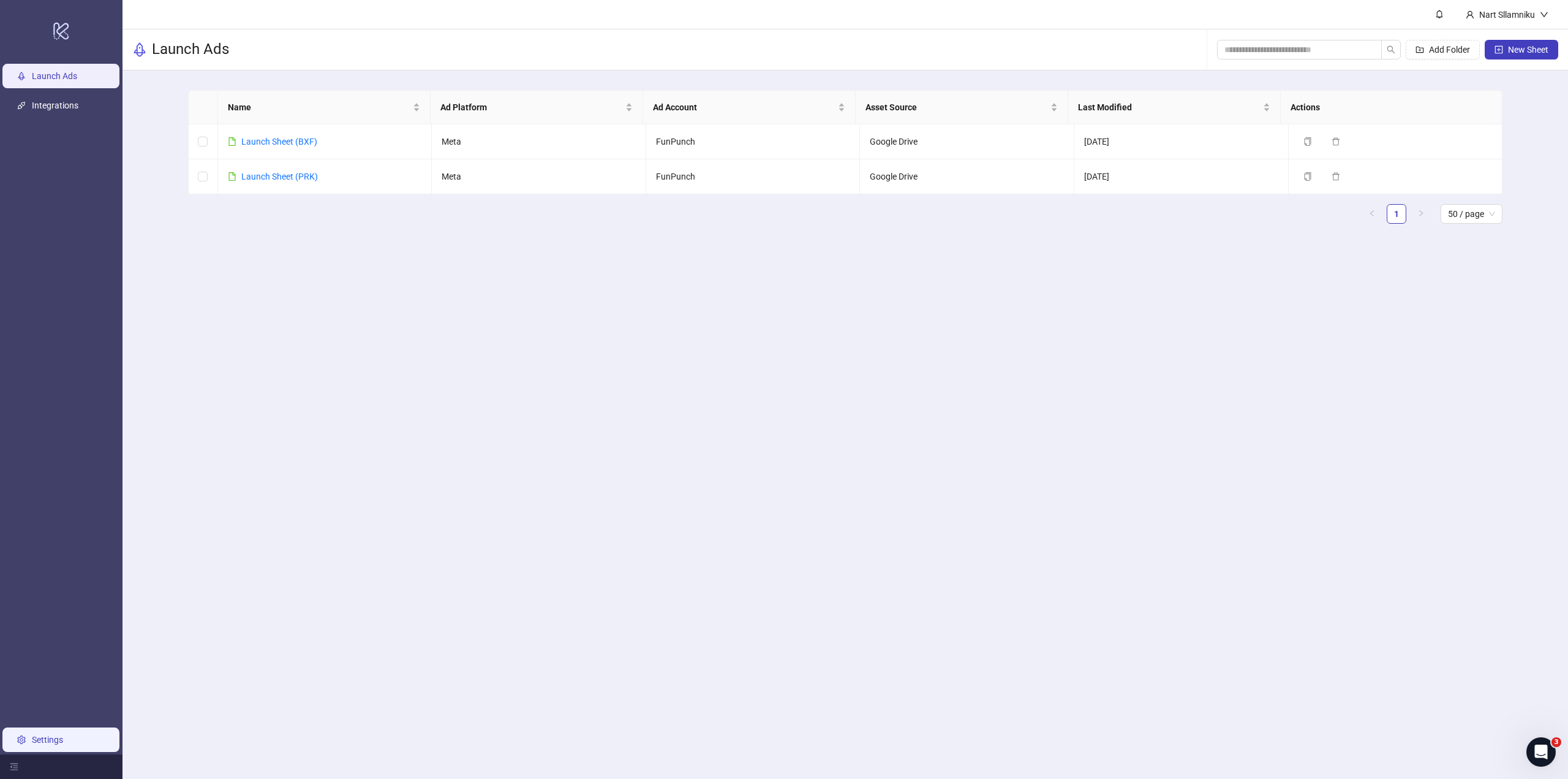
click at [45, 739] on link "Settings" at bounding box center [47, 739] width 31 height 10
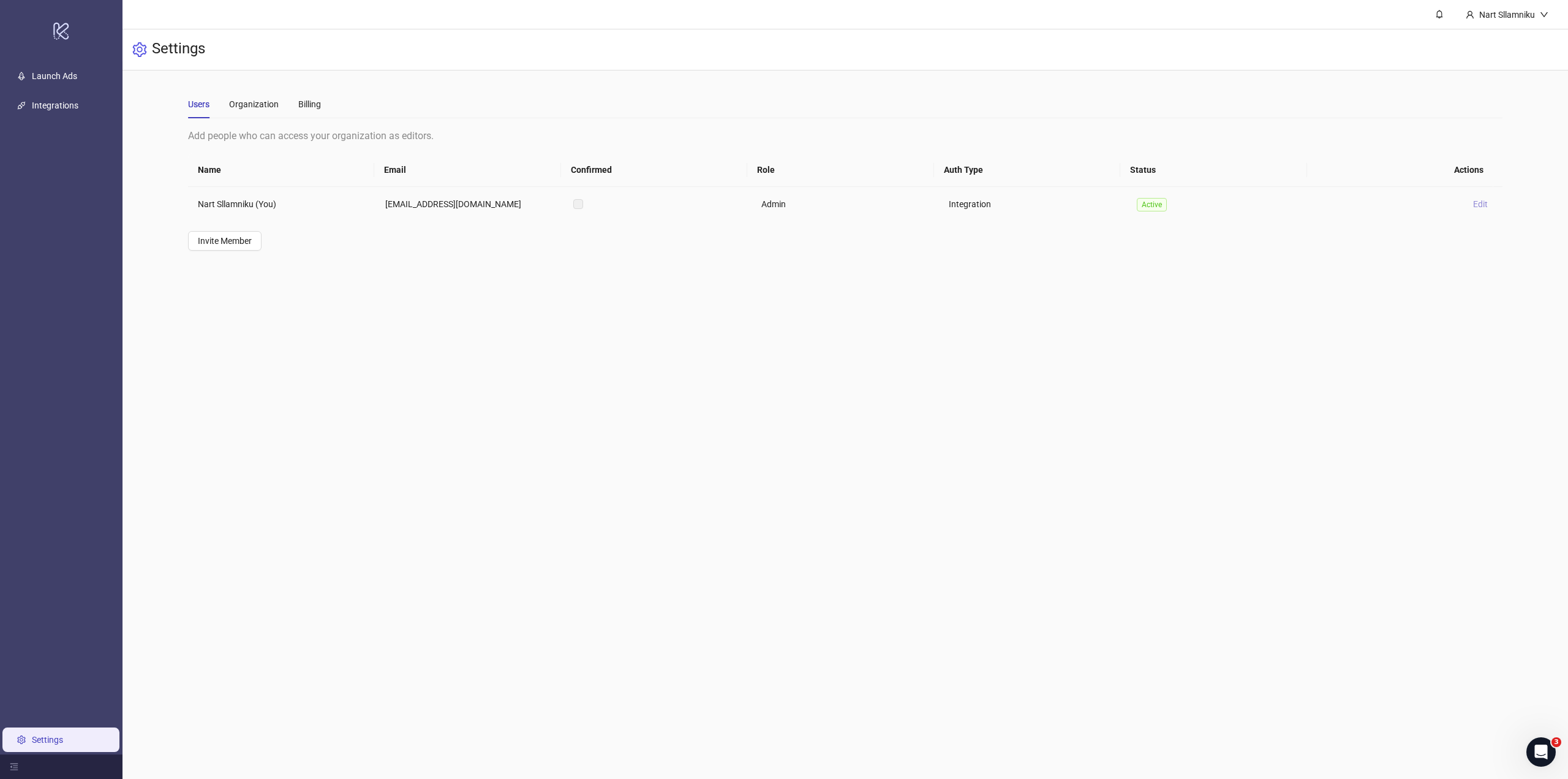
click at [1473, 199] on span "Edit" at bounding box center [1480, 204] width 14 height 10
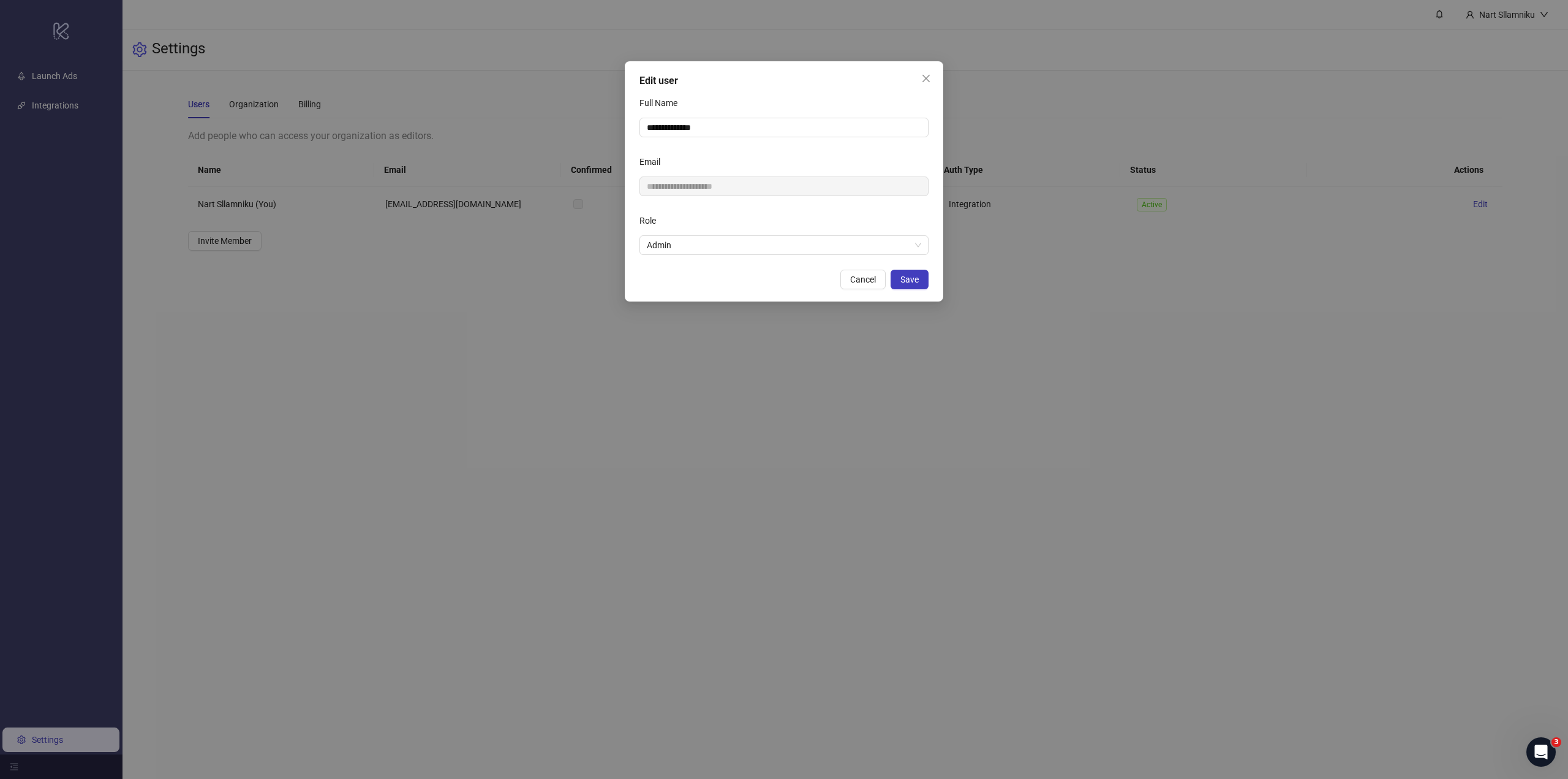
click at [1116, 169] on div "**********" at bounding box center [784, 389] width 1568 height 779
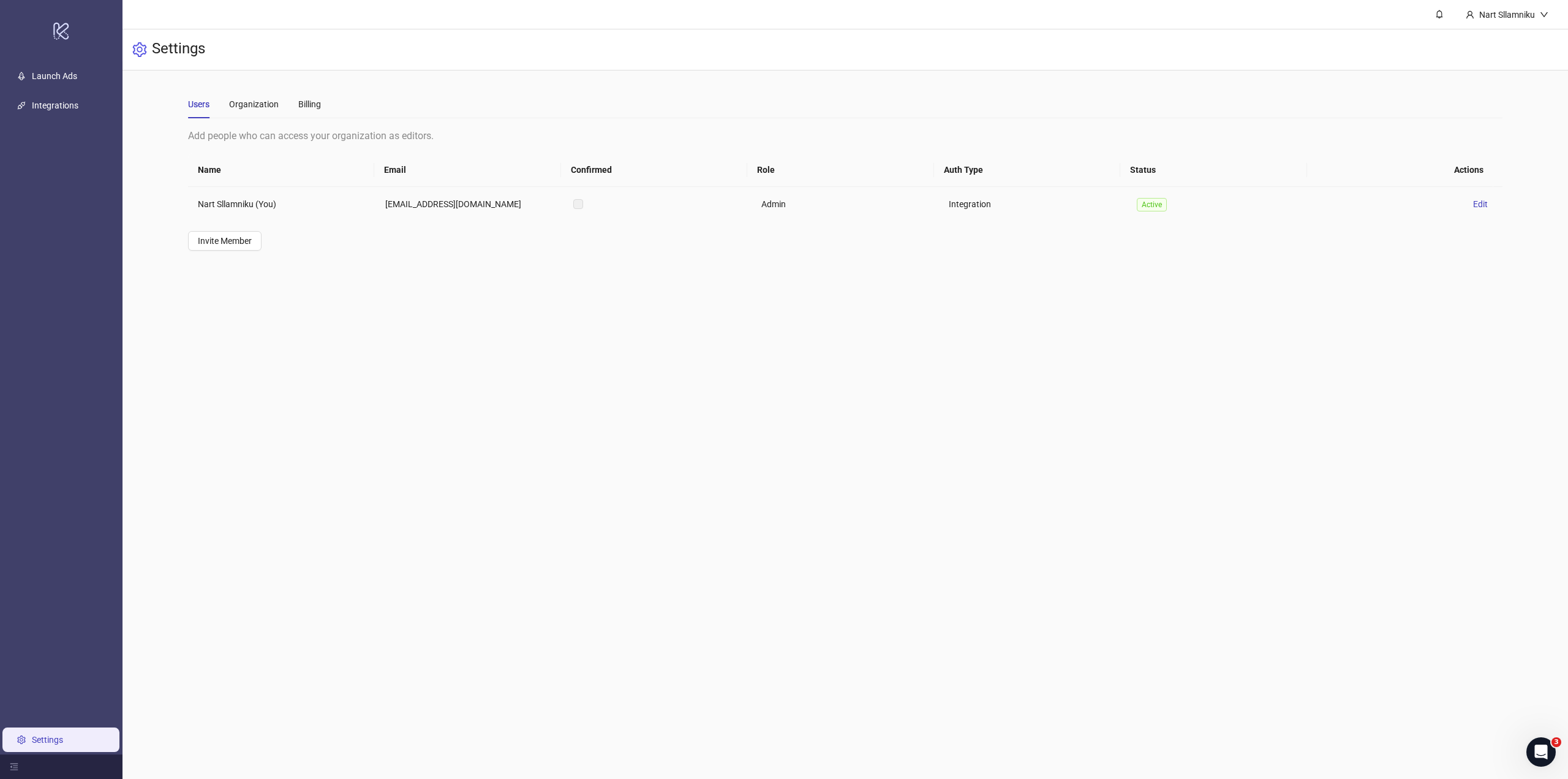
click at [576, 204] on label at bounding box center [578, 204] width 10 height 14
click at [625, 195] on td at bounding box center [657, 204] width 188 height 34
click at [252, 213] on td "Nart Sllamniku (You)" at bounding box center [281, 204] width 188 height 34
click at [271, 111] on div "Organization" at bounding box center [253, 103] width 49 height 28
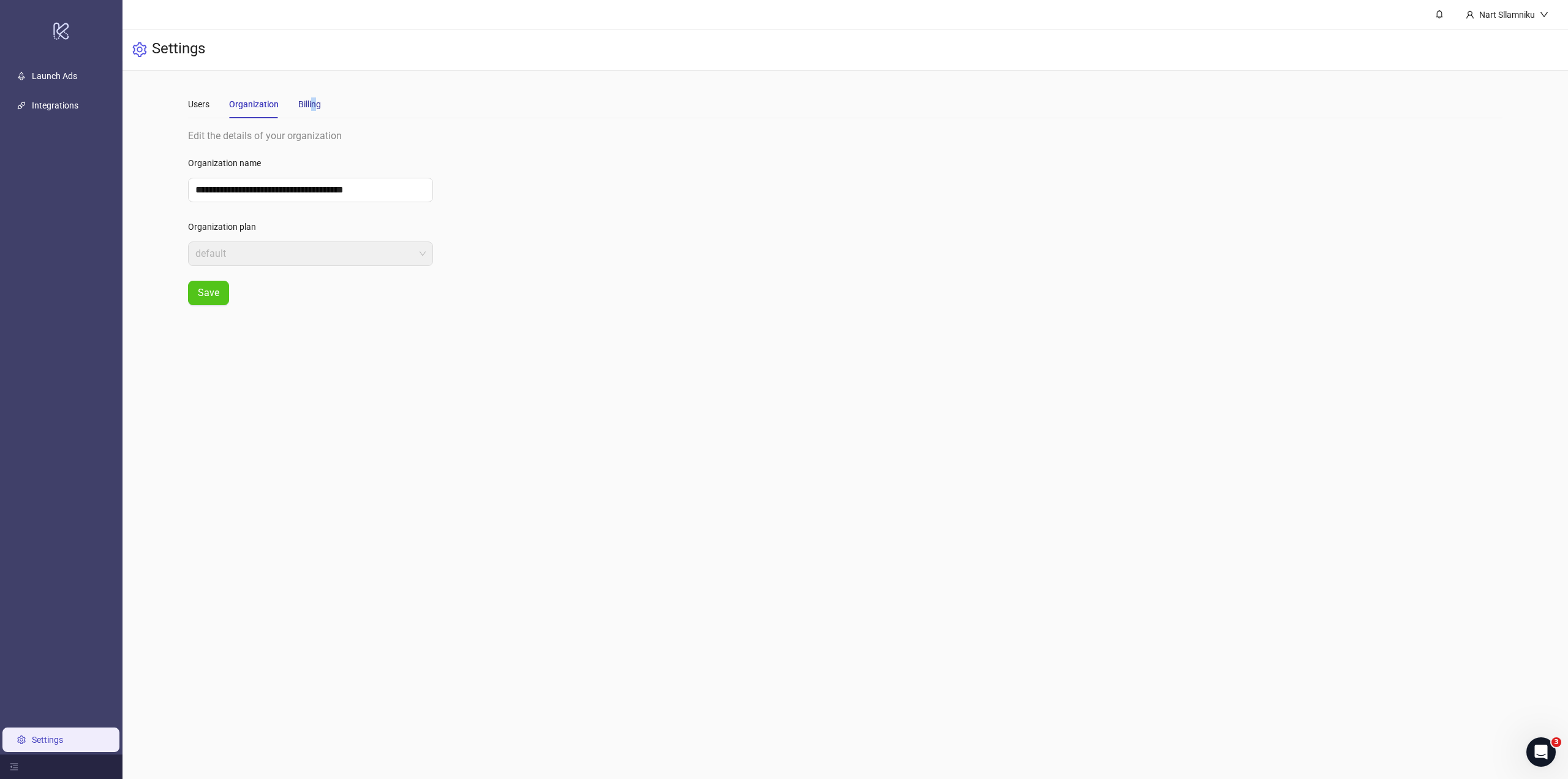
click at [314, 109] on div "Billing" at bounding box center [310, 104] width 23 height 14
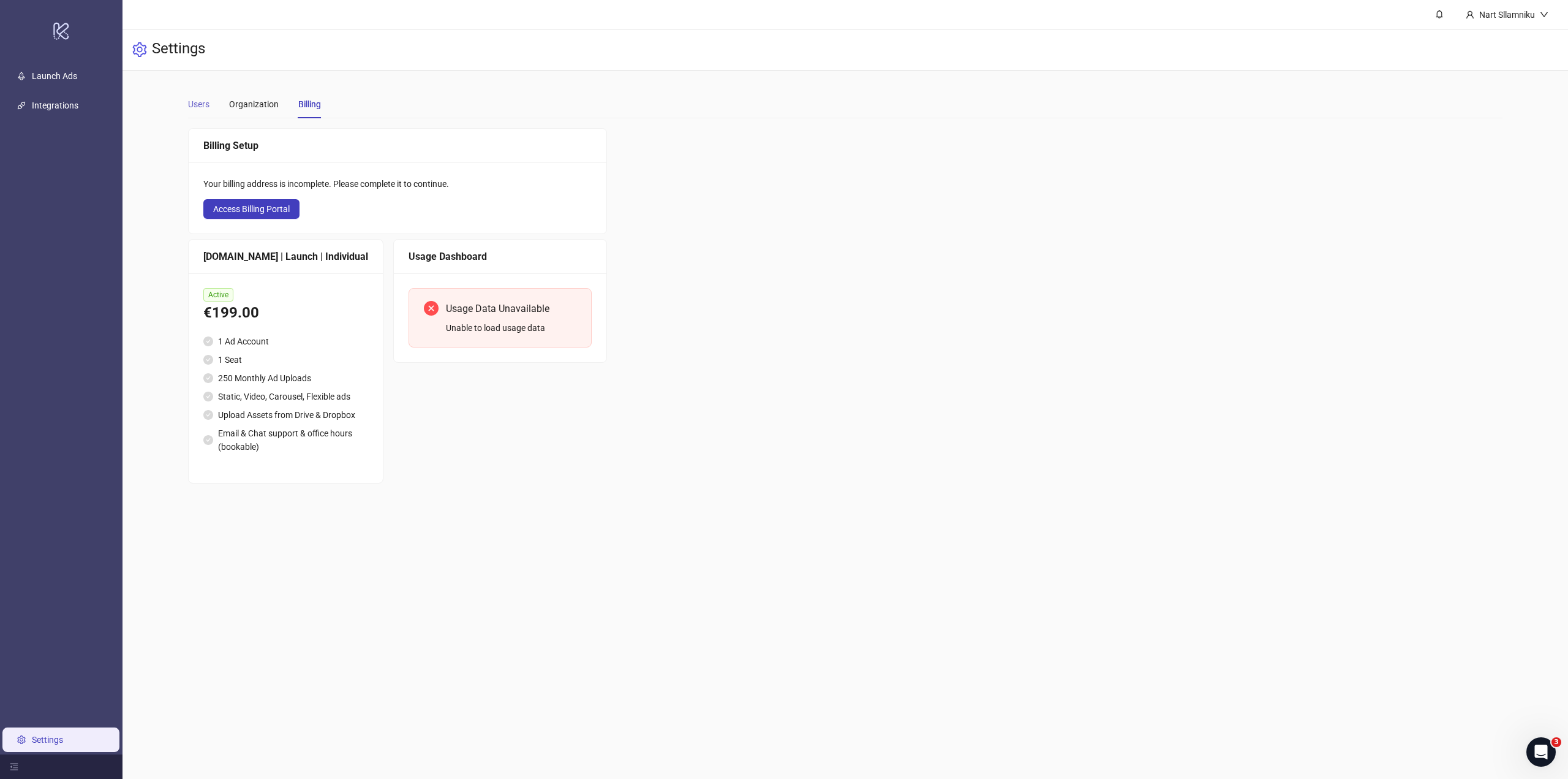
click at [207, 97] on div "Users" at bounding box center [198, 103] width 21 height 28
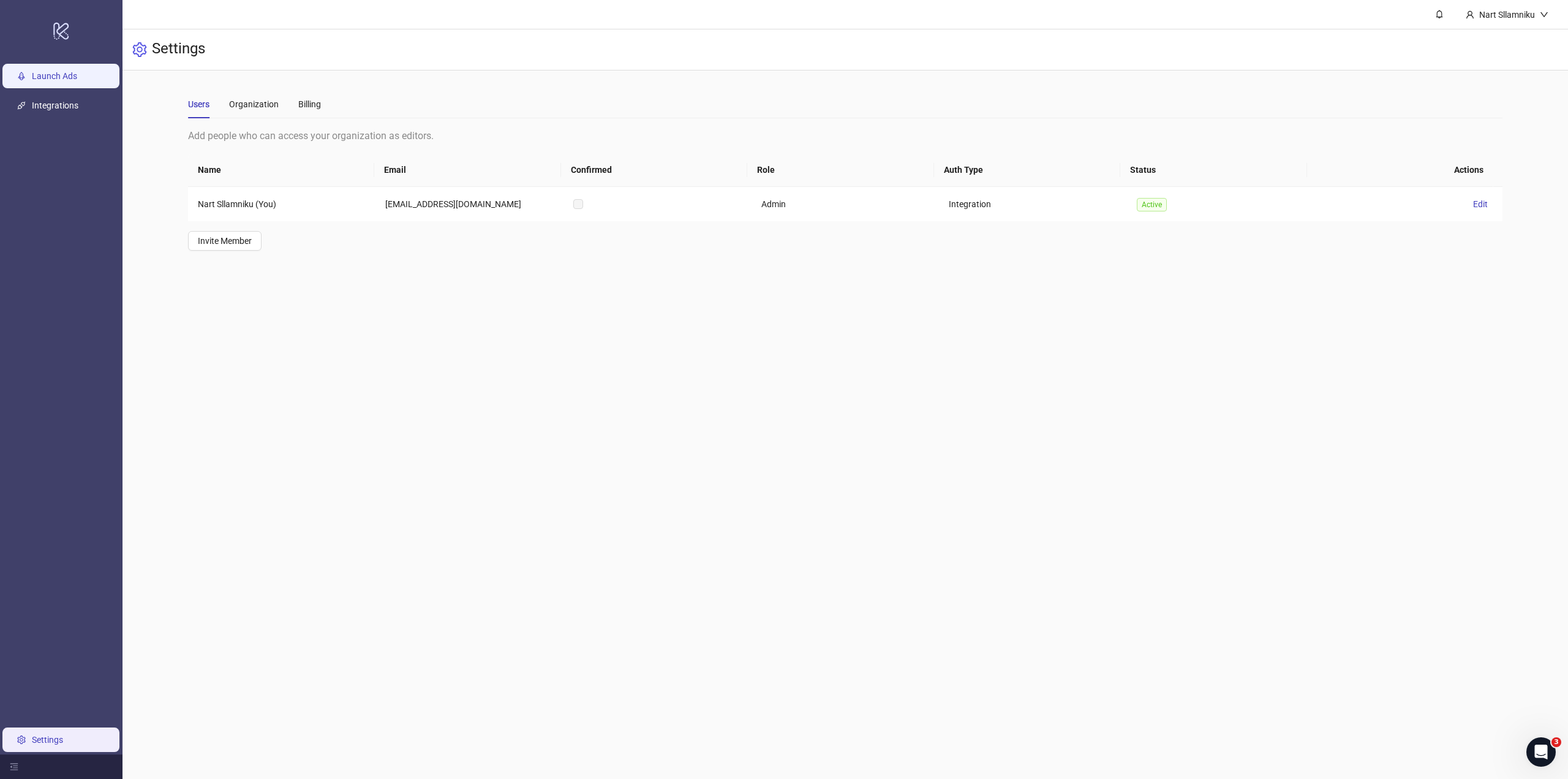
click at [77, 81] on link "Launch Ads" at bounding box center [55, 76] width 46 height 10
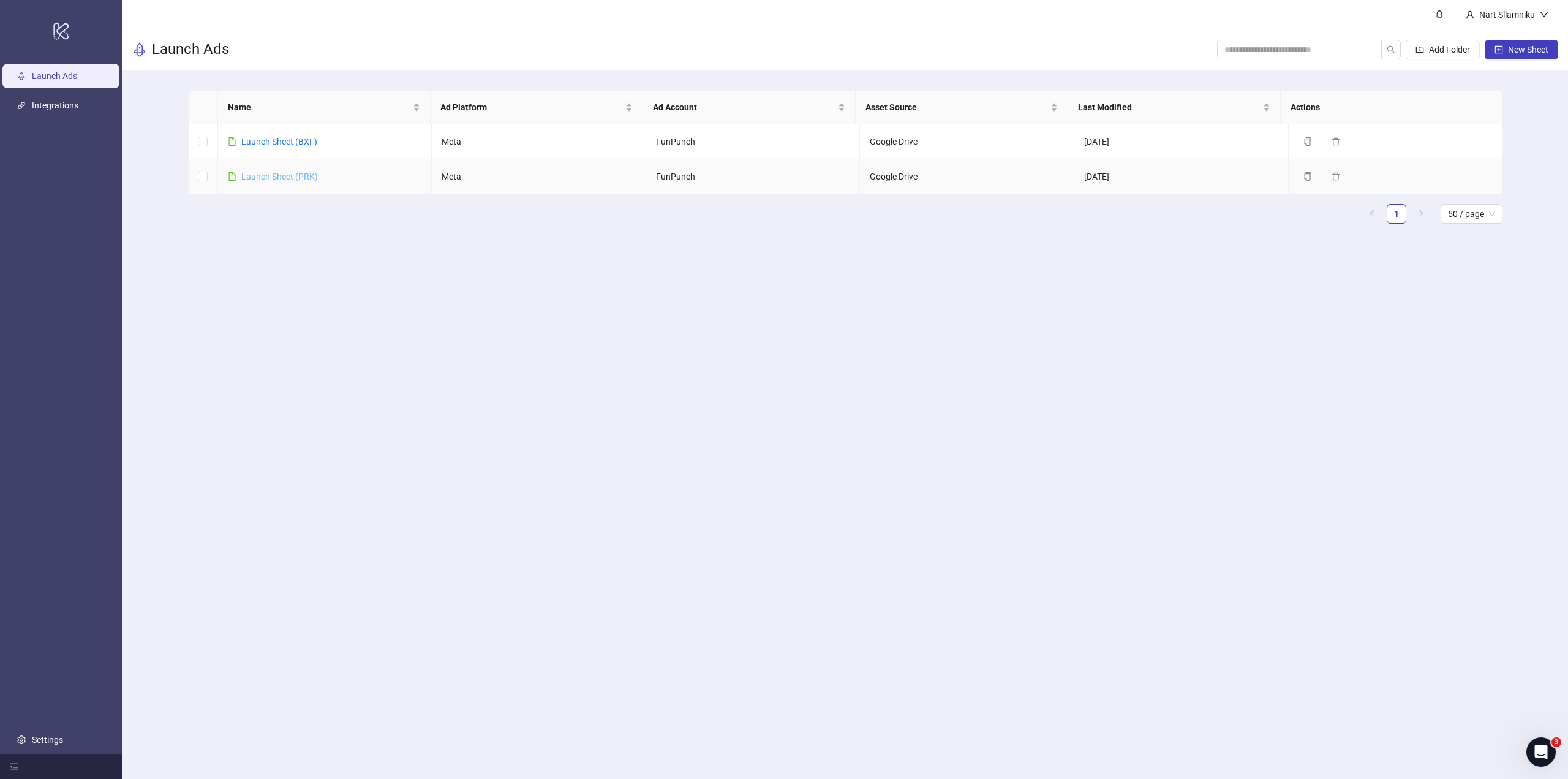
click at [302, 173] on link "Launch Sheet (PRK)" at bounding box center [280, 176] width 77 height 10
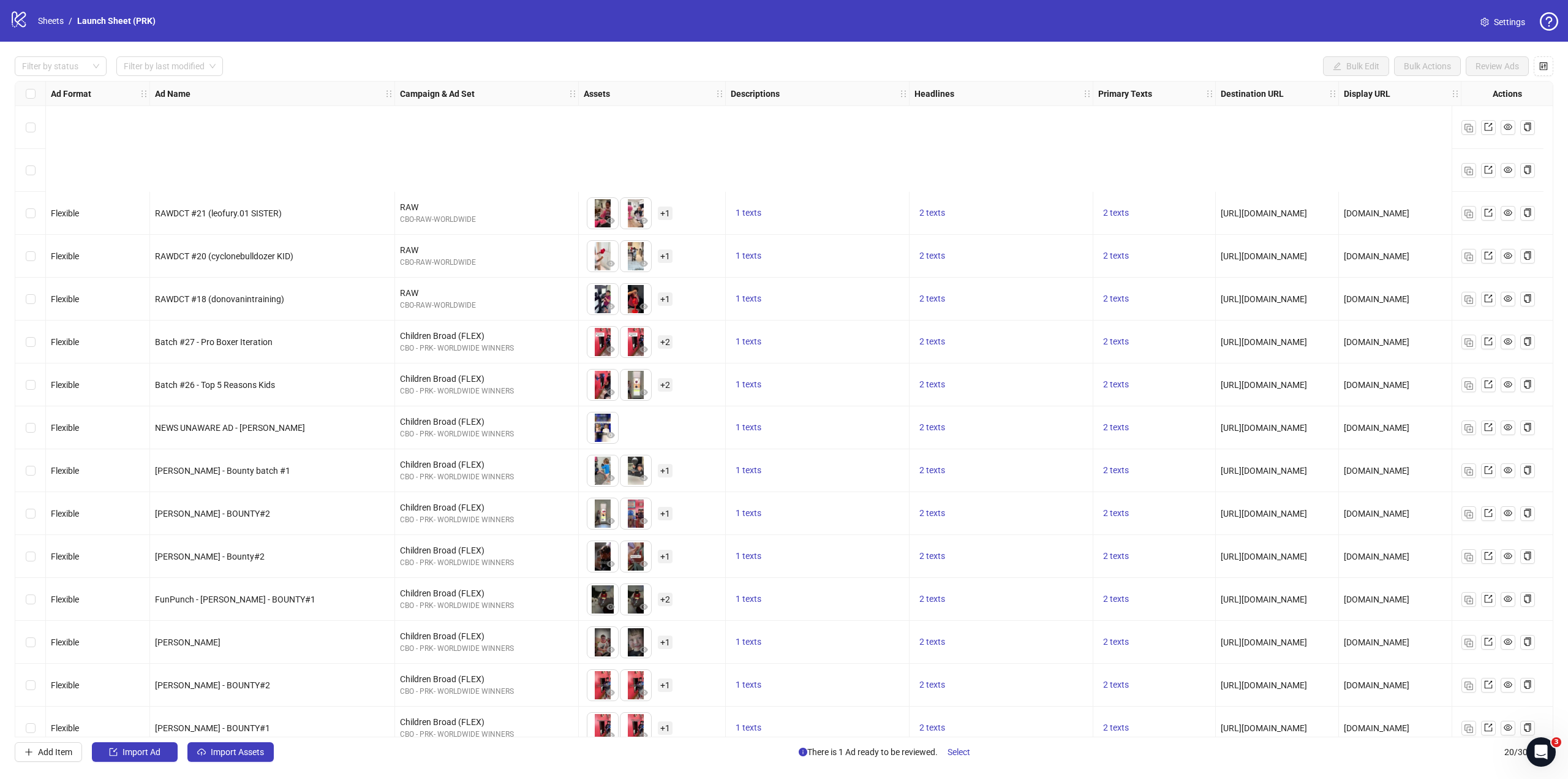
scroll to position [233, 0]
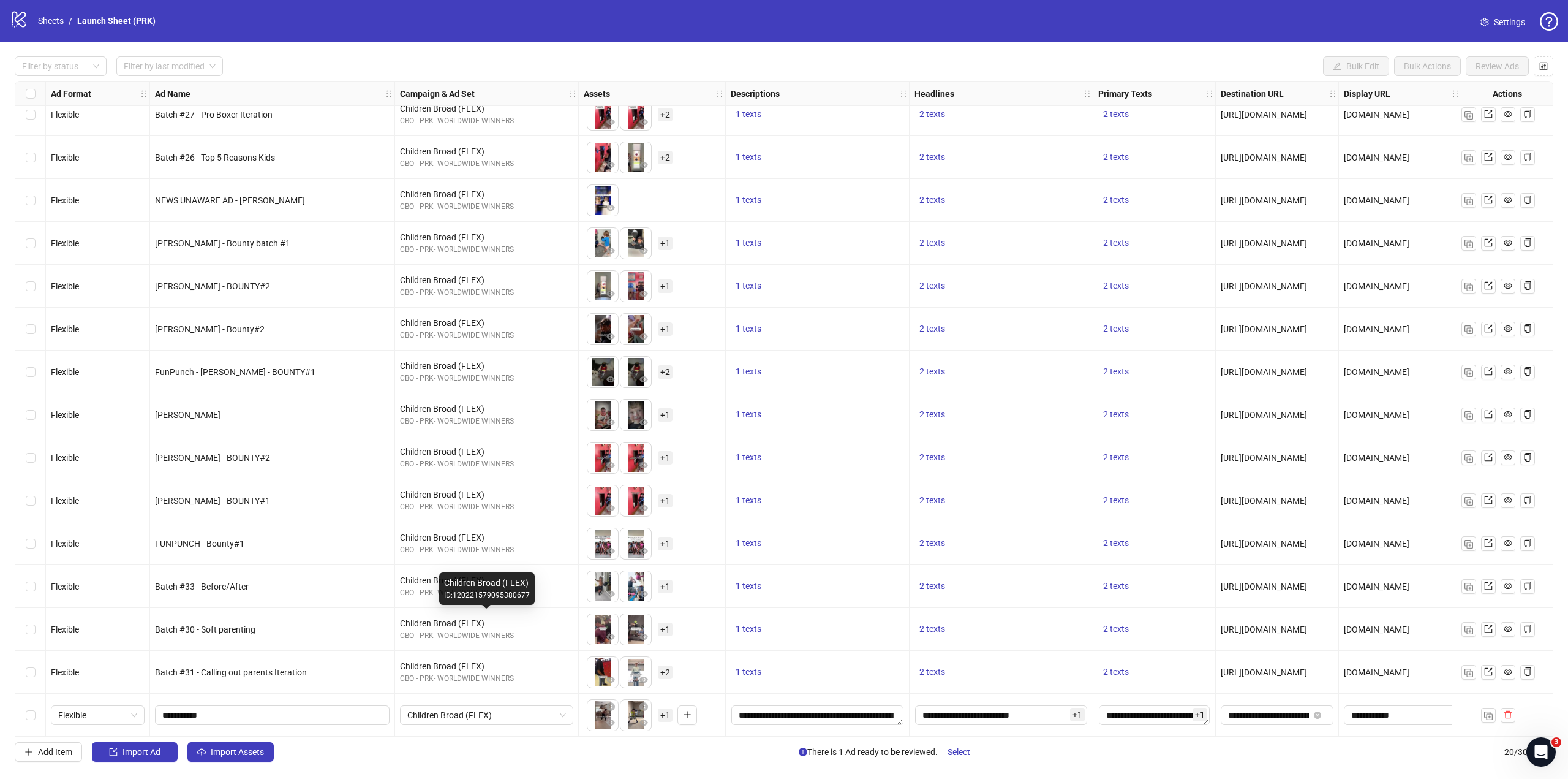
drag, startPoint x: 504, startPoint y: 618, endPoint x: 658, endPoint y: 626, distance: 154.2
click at [1542, 743] on icon "Open Intercom Messenger" at bounding box center [1539, 750] width 21 height 21
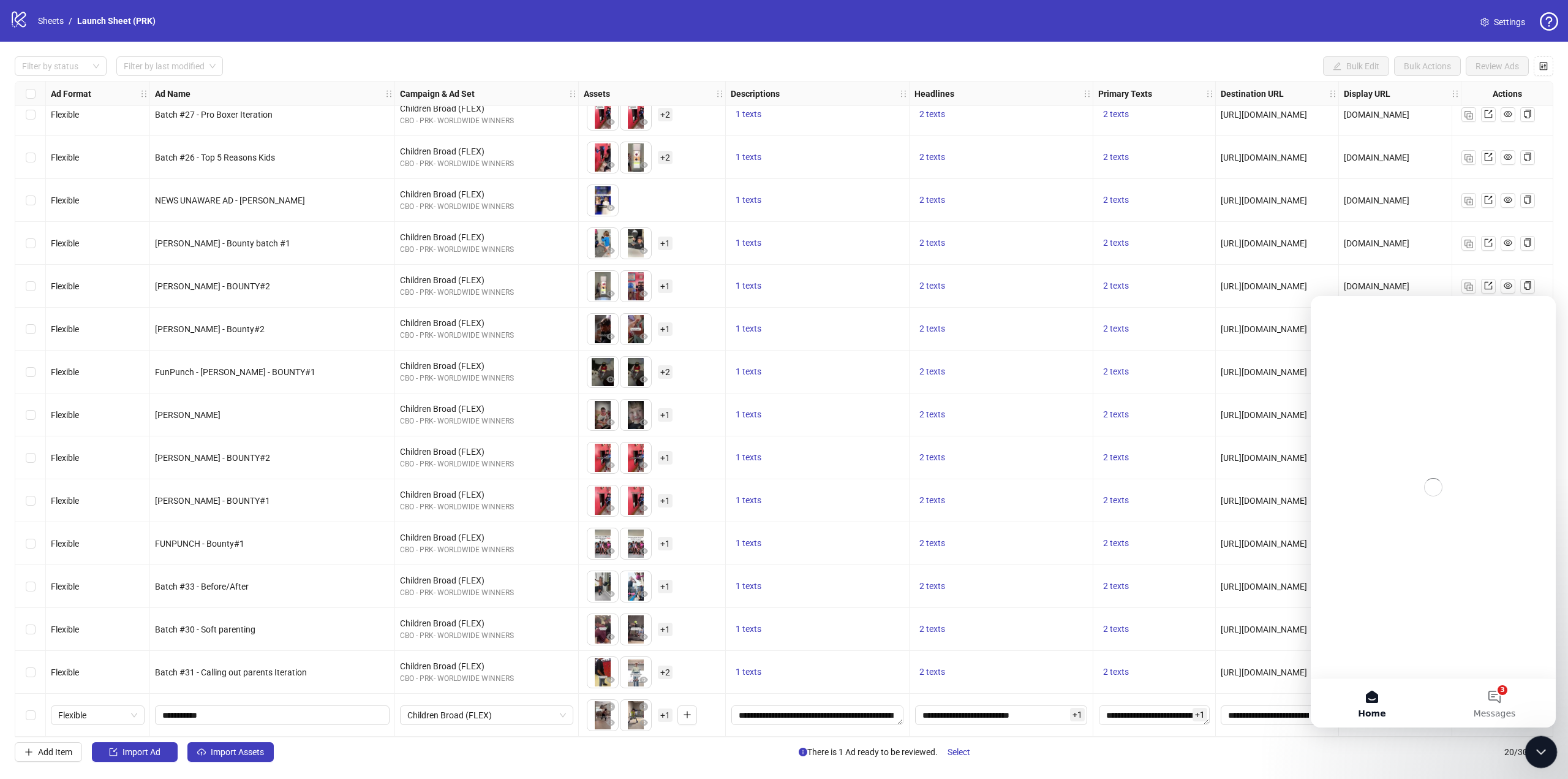
scroll to position [0, 0]
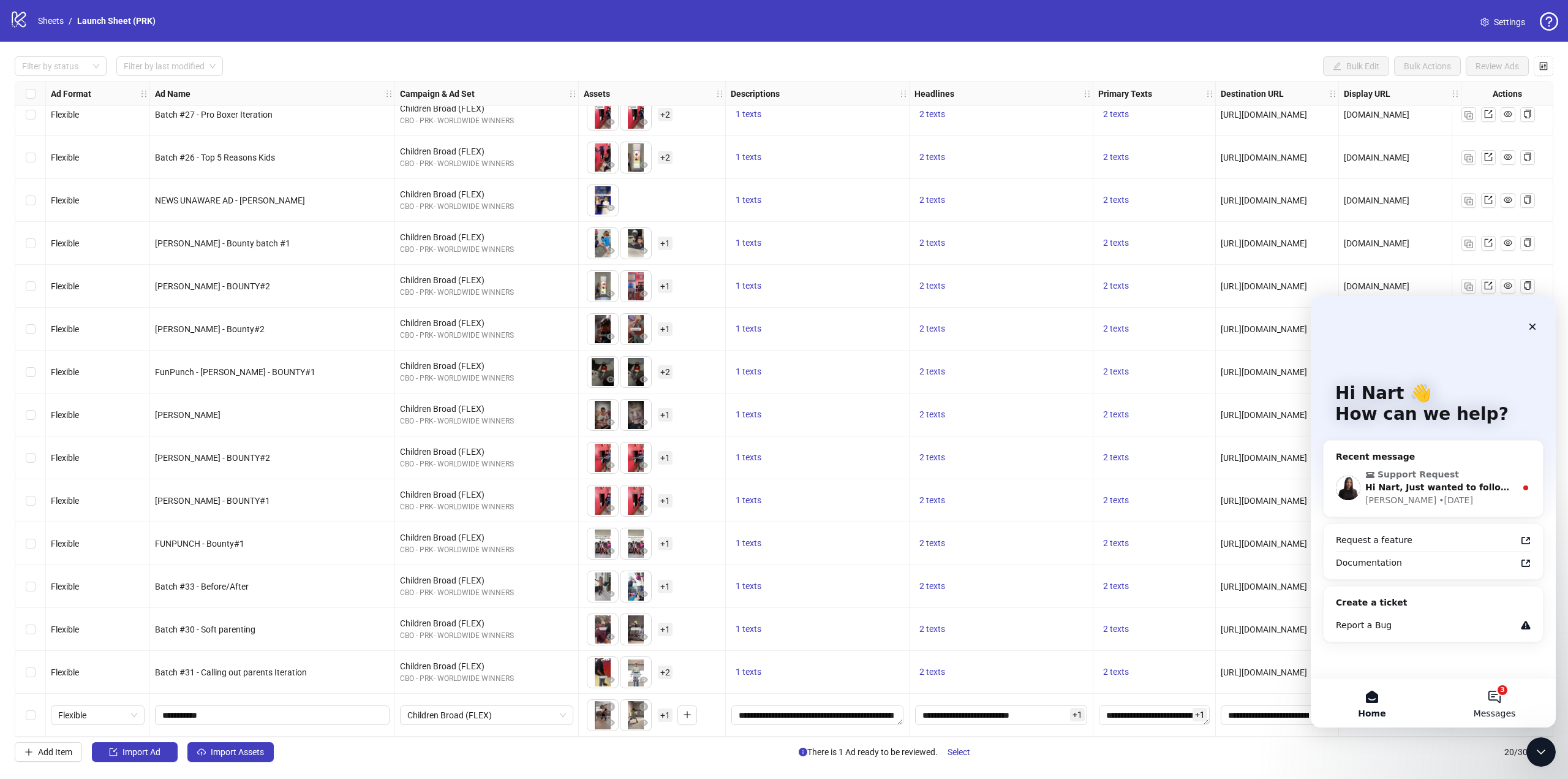
click at [1487, 690] on button "3 Messages" at bounding box center [1494, 702] width 122 height 49
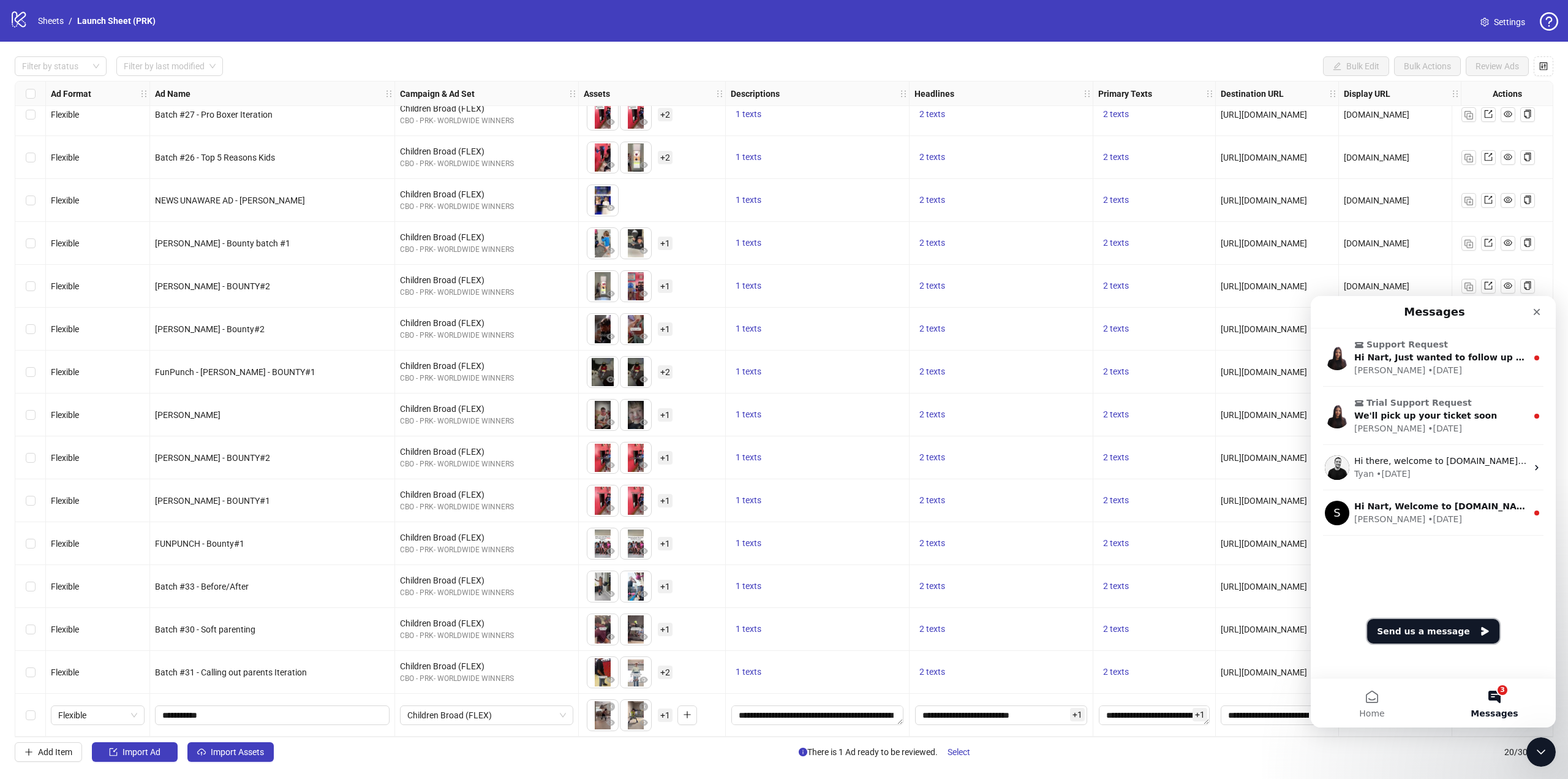
click at [1460, 635] on button "Send us a message" at bounding box center [1433, 631] width 132 height 24
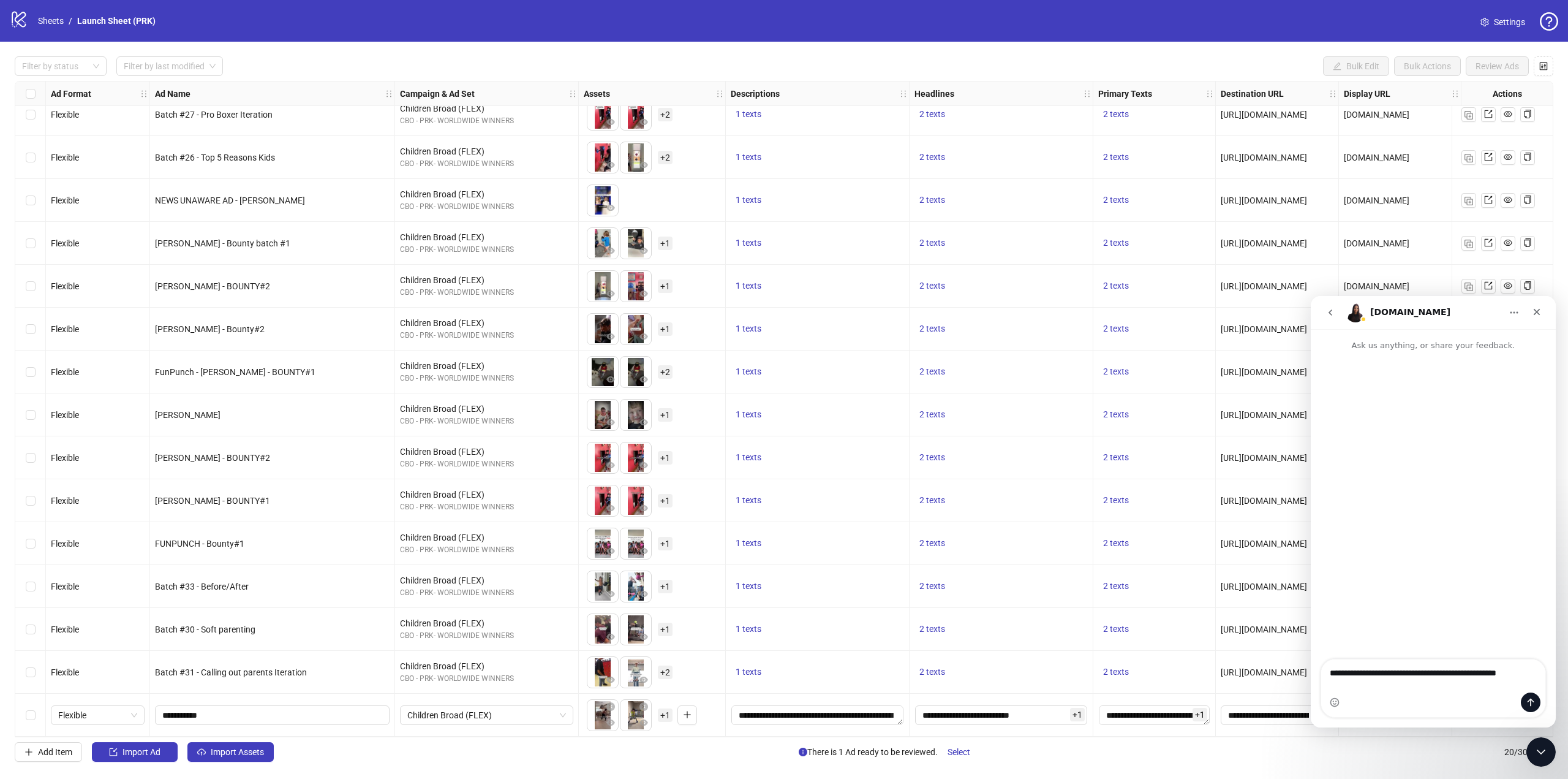
type textarea "**********"
type textarea "******"
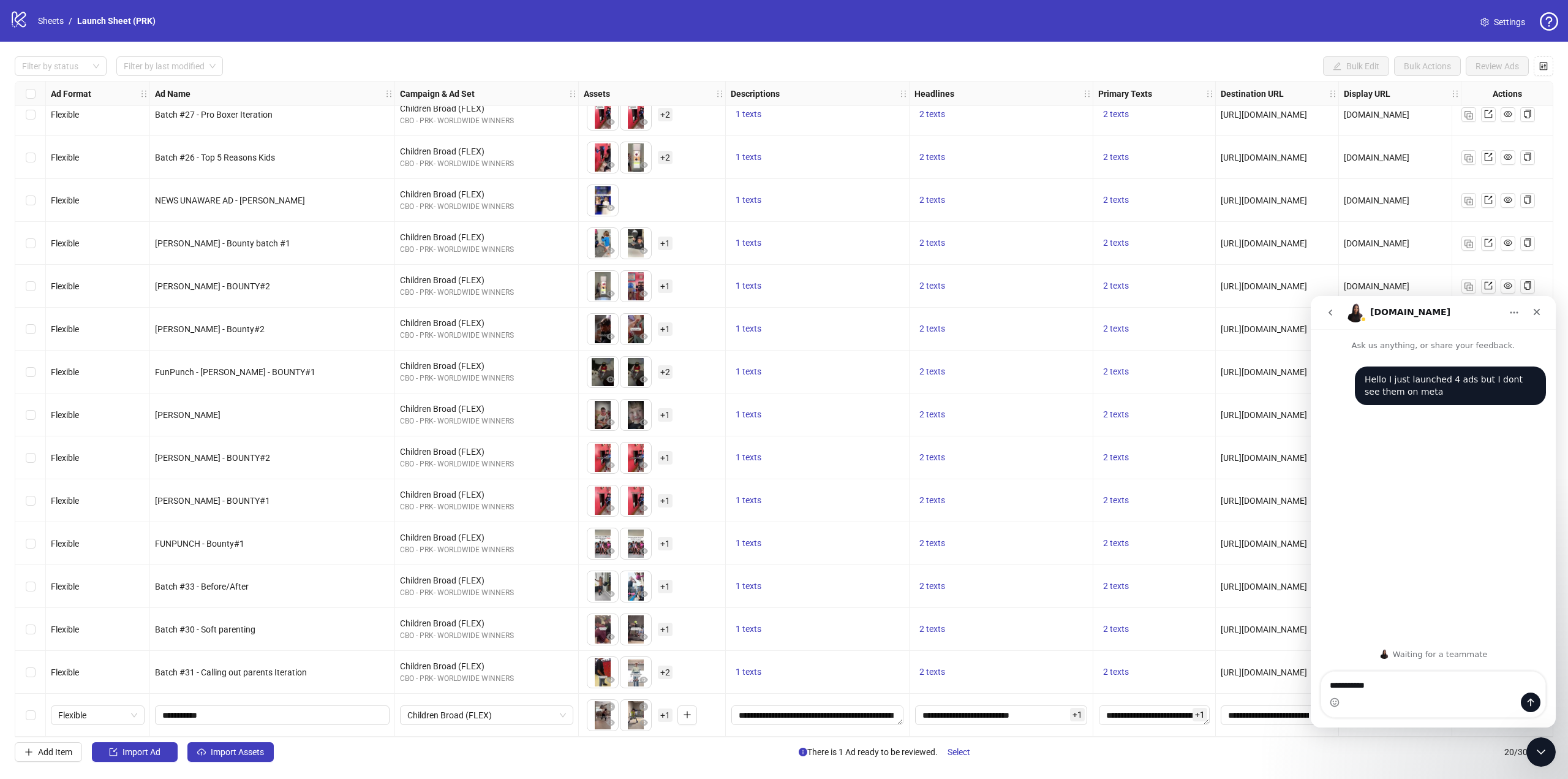
type textarea "**********"
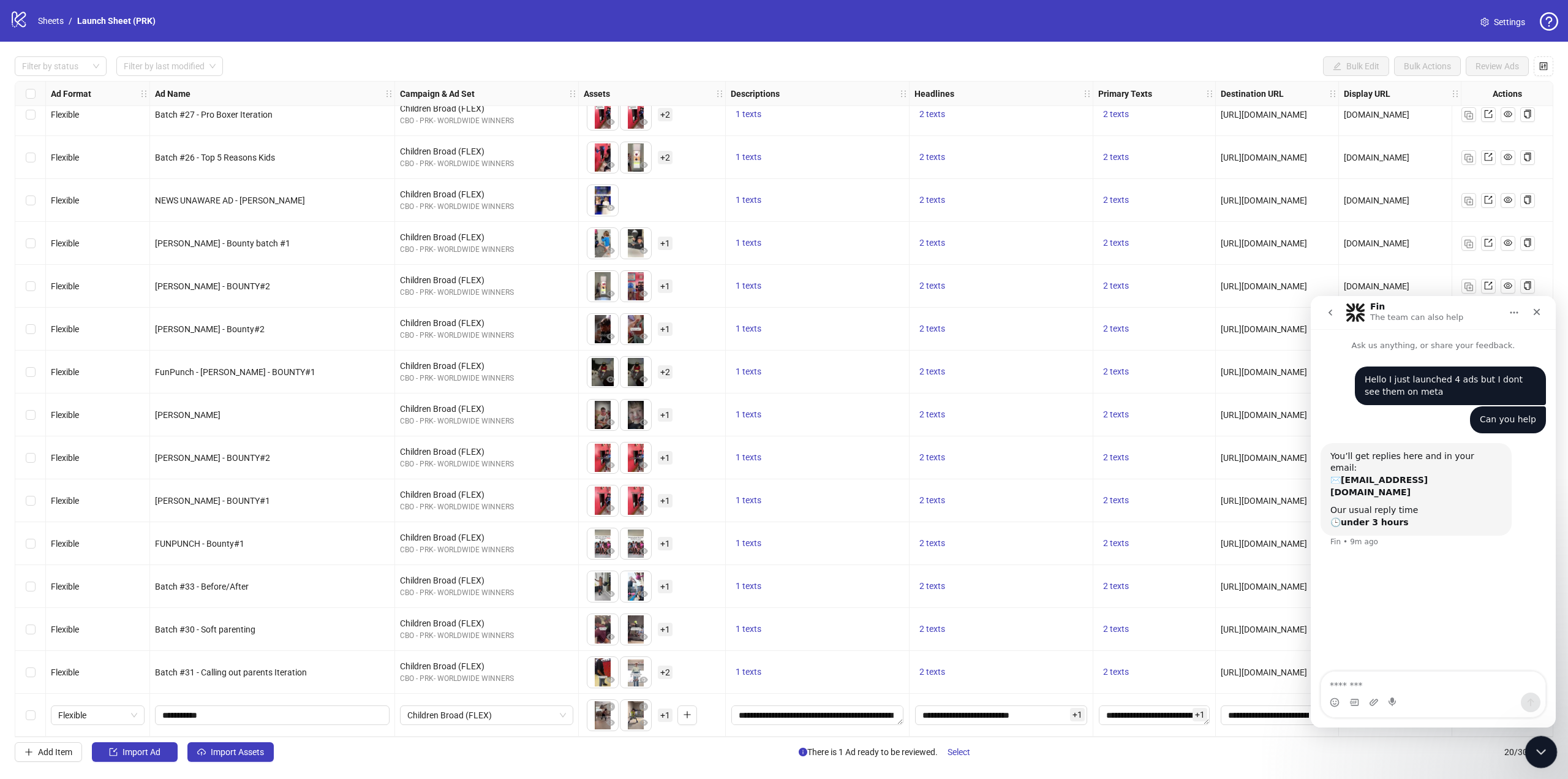
click at [1543, 752] on icon "Close Intercom Messenger" at bounding box center [1538, 749] width 14 height 14
